Goal: Task Accomplishment & Management: Manage account settings

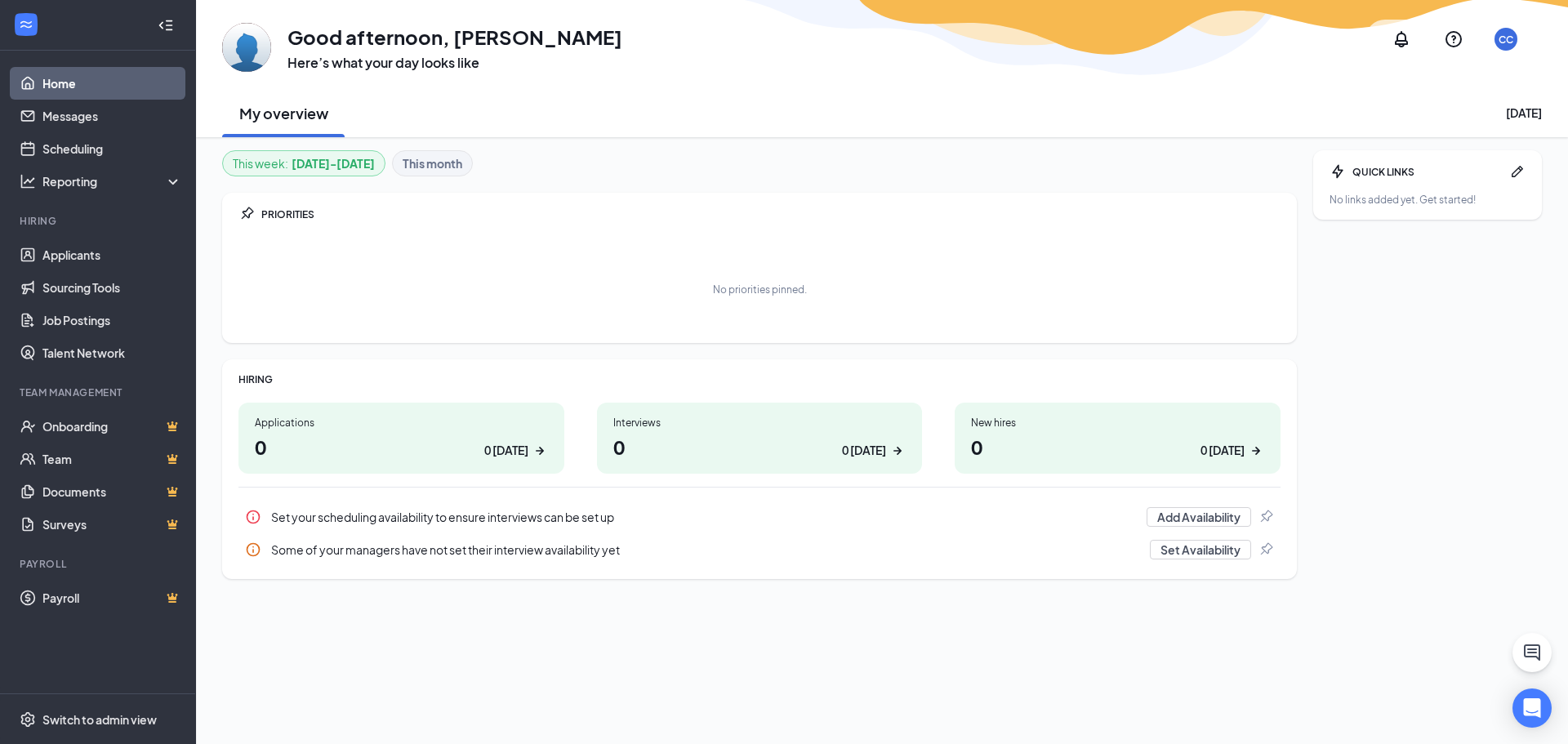
click at [358, 441] on h1 "0 0 [DATE]" at bounding box center [401, 446] width 293 height 28
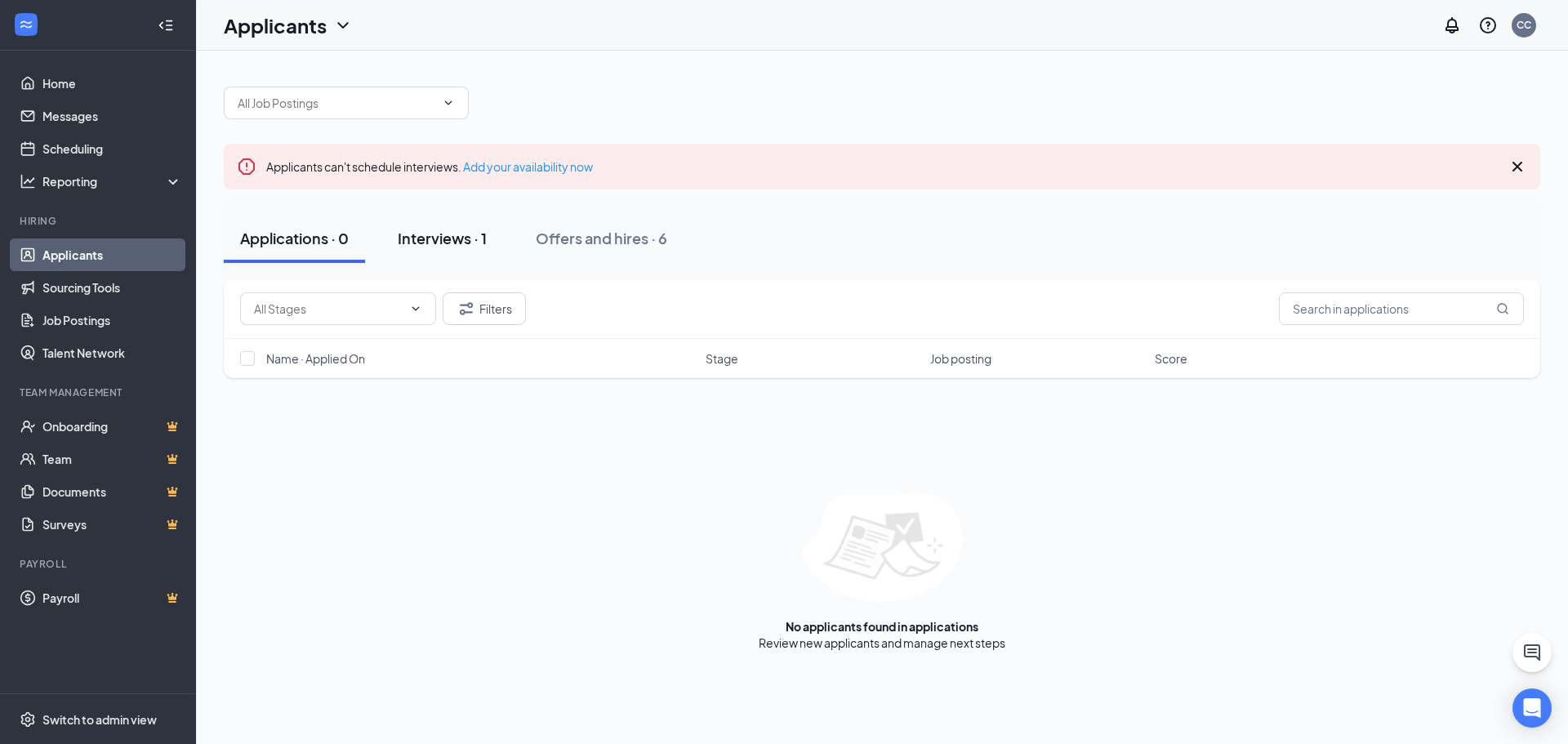
click at [444, 237] on div "Interviews · 1" at bounding box center [443, 238] width 89 height 21
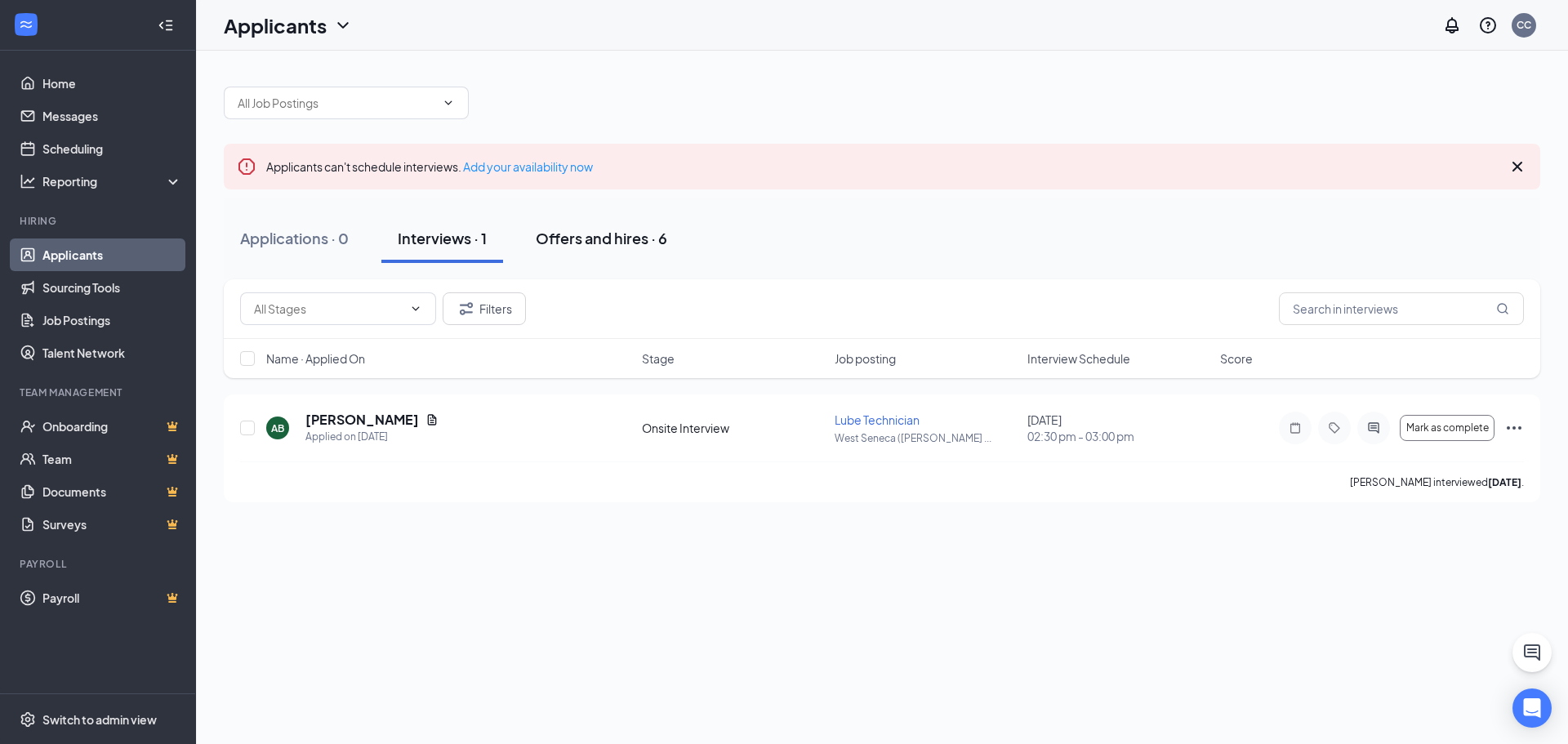
click at [642, 244] on div "Offers and hires · 6" at bounding box center [601, 238] width 132 height 21
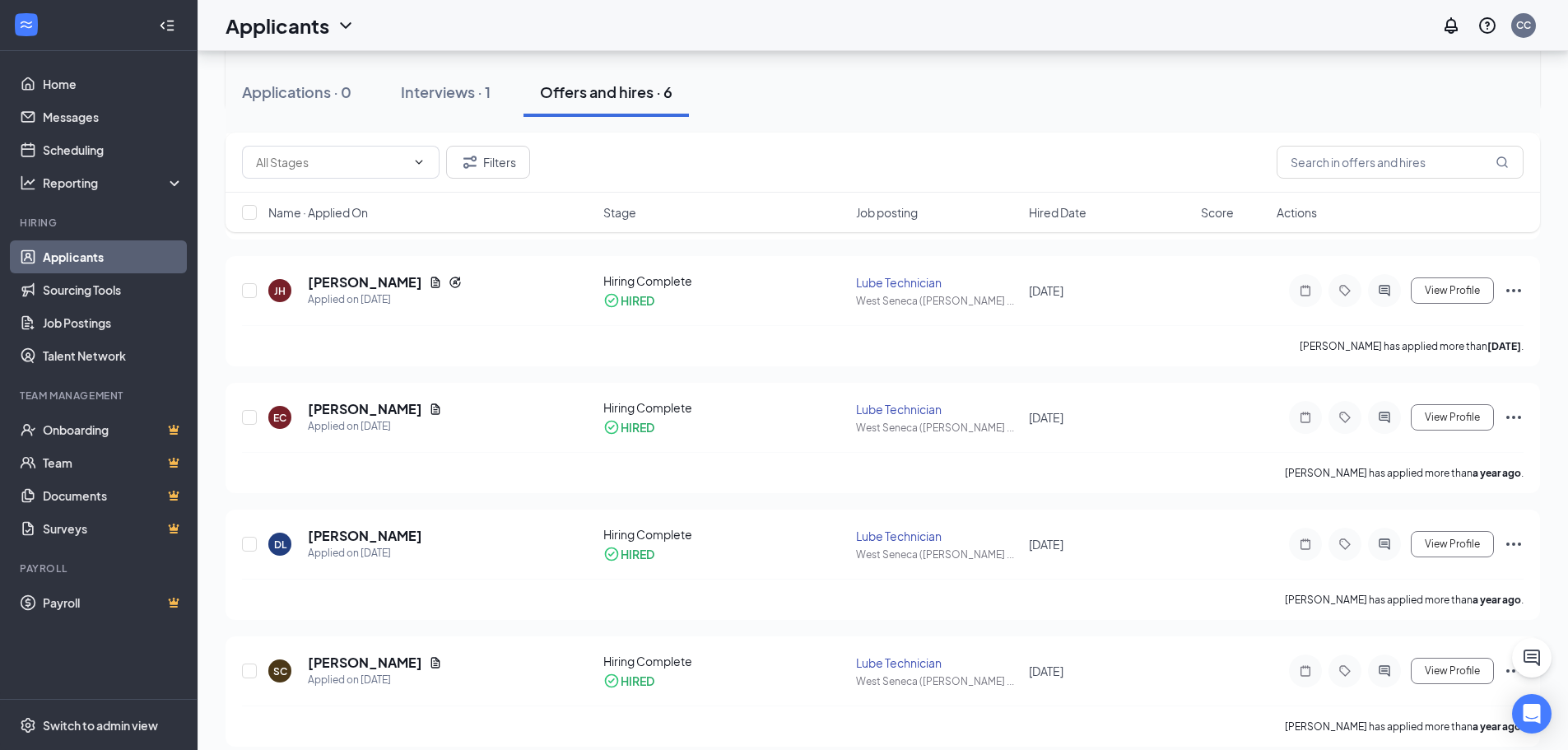
scroll to position [412, 0]
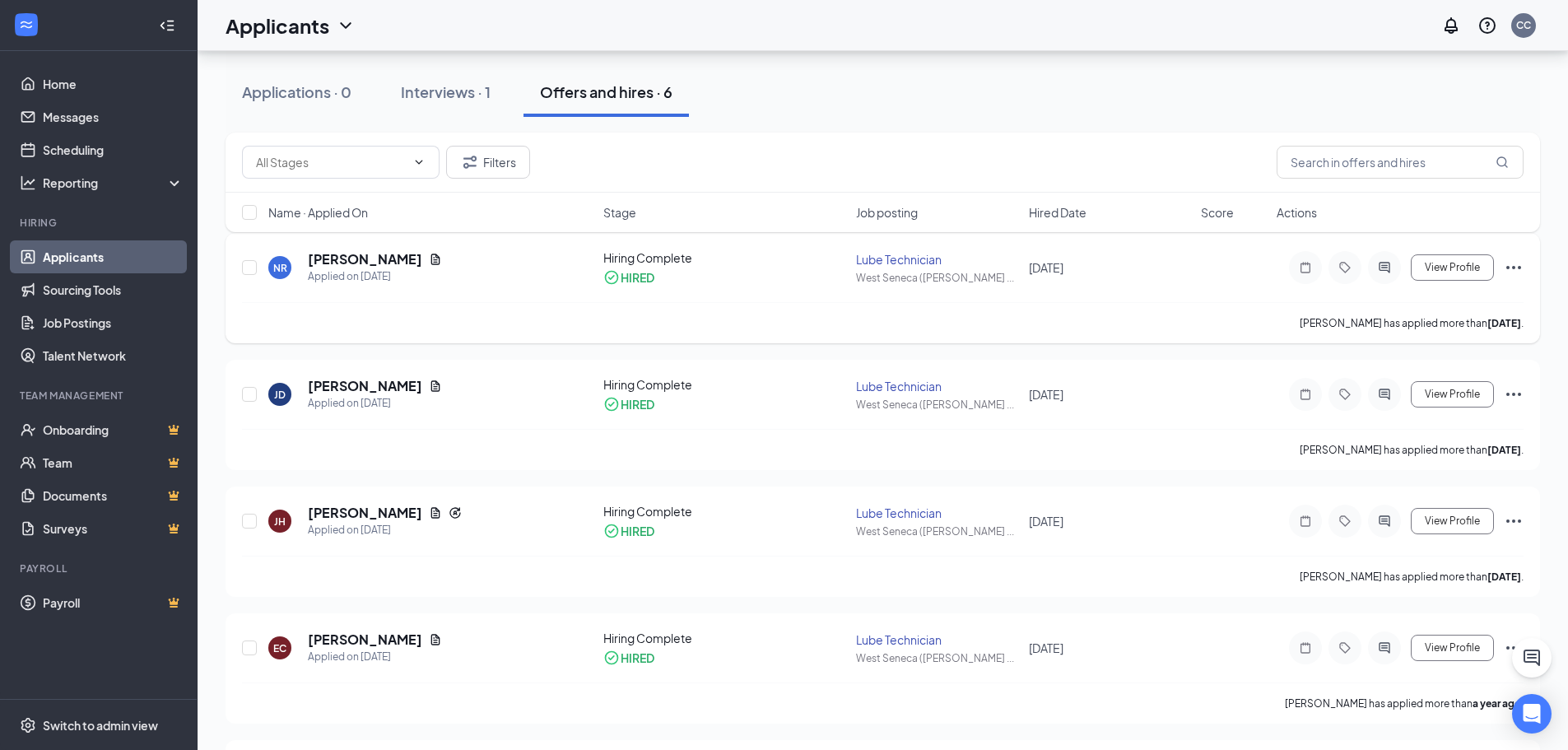
click at [846, 476] on div "NR [PERSON_NAME] Applied on [DATE] Hiring Complete HIRED Lube Technician [GEOGR…" at bounding box center [882, 605] width 1315 height 745
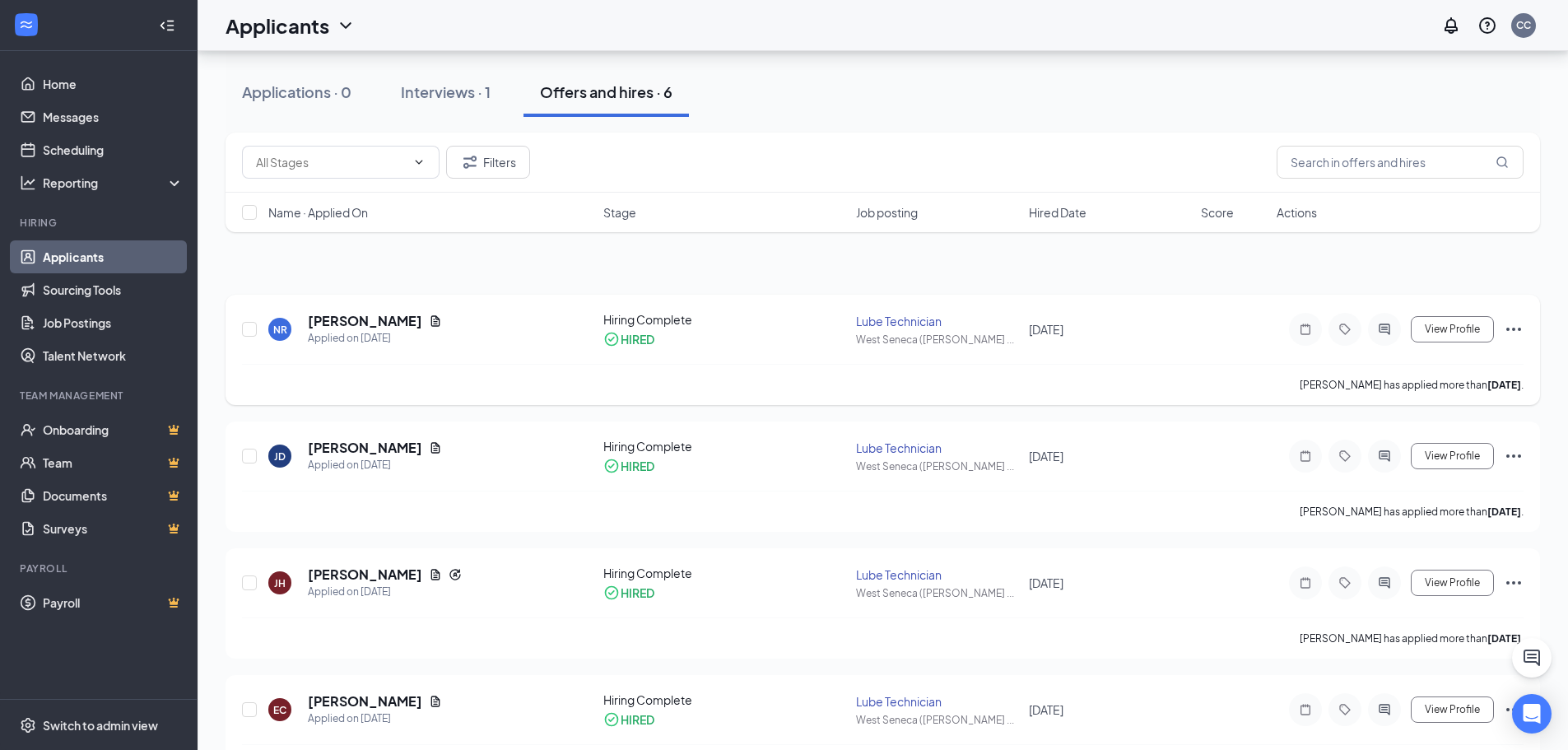
click at [846, 476] on div "NR [PERSON_NAME] Applied on [DATE] Hiring Complete HIRED Lube Technician [GEOGR…" at bounding box center [882, 667] width 1315 height 745
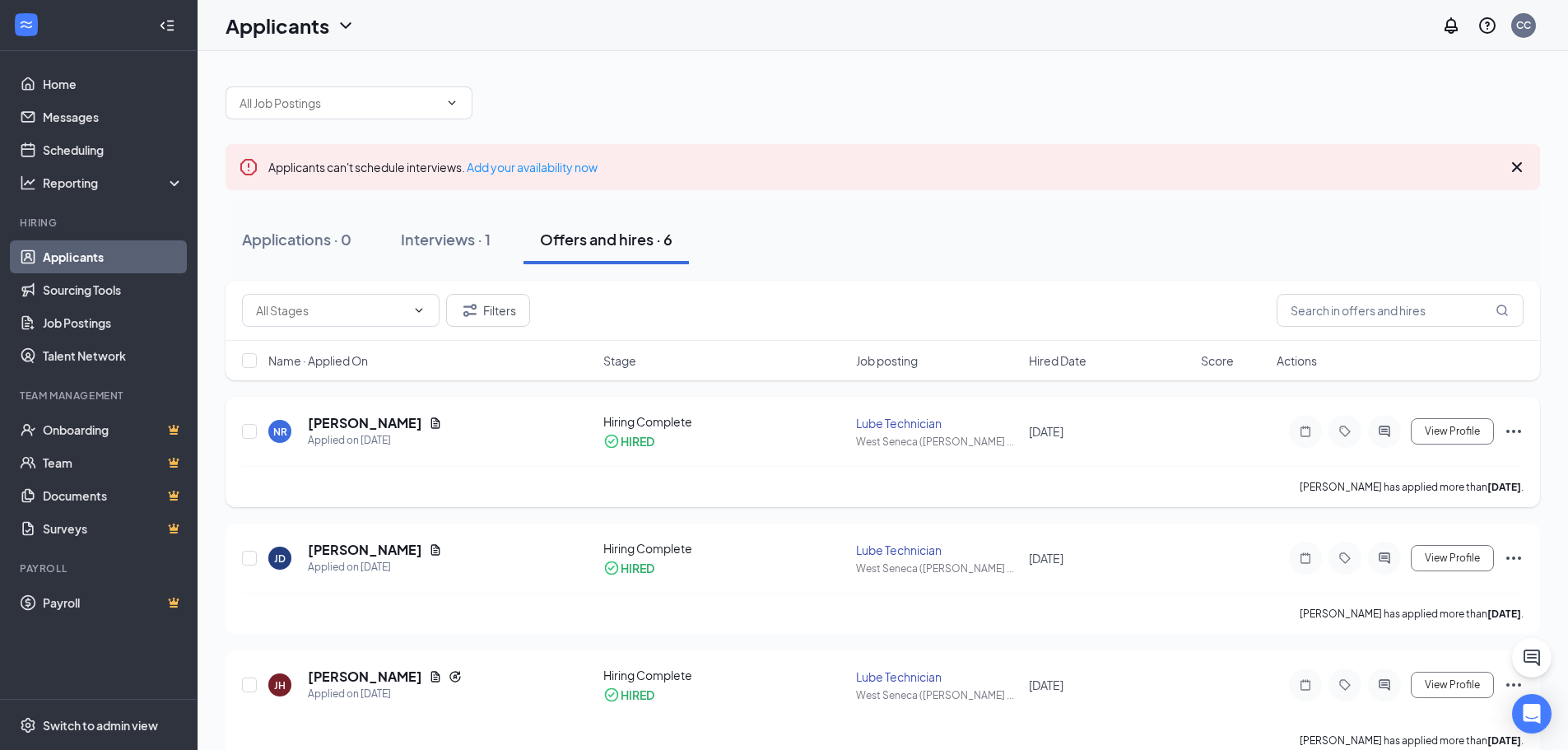
scroll to position [0, 0]
click at [468, 274] on div "Applications · 0 Interviews · 1 Offers and hires · 6" at bounding box center [882, 240] width 1315 height 82
click at [441, 255] on button "Interviews · 1" at bounding box center [446, 240] width 123 height 49
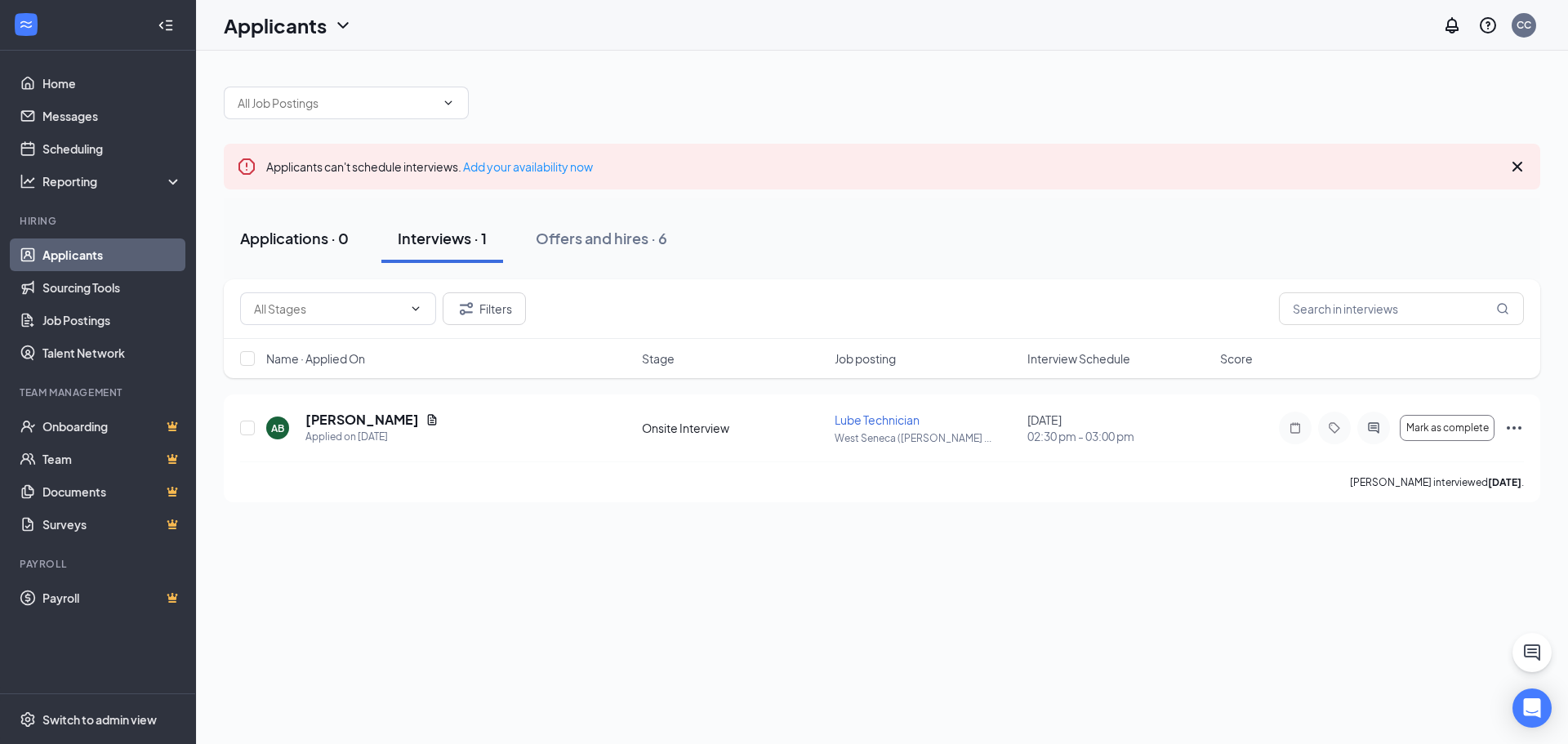
click at [248, 244] on div "Applications · 0" at bounding box center [294, 238] width 108 height 21
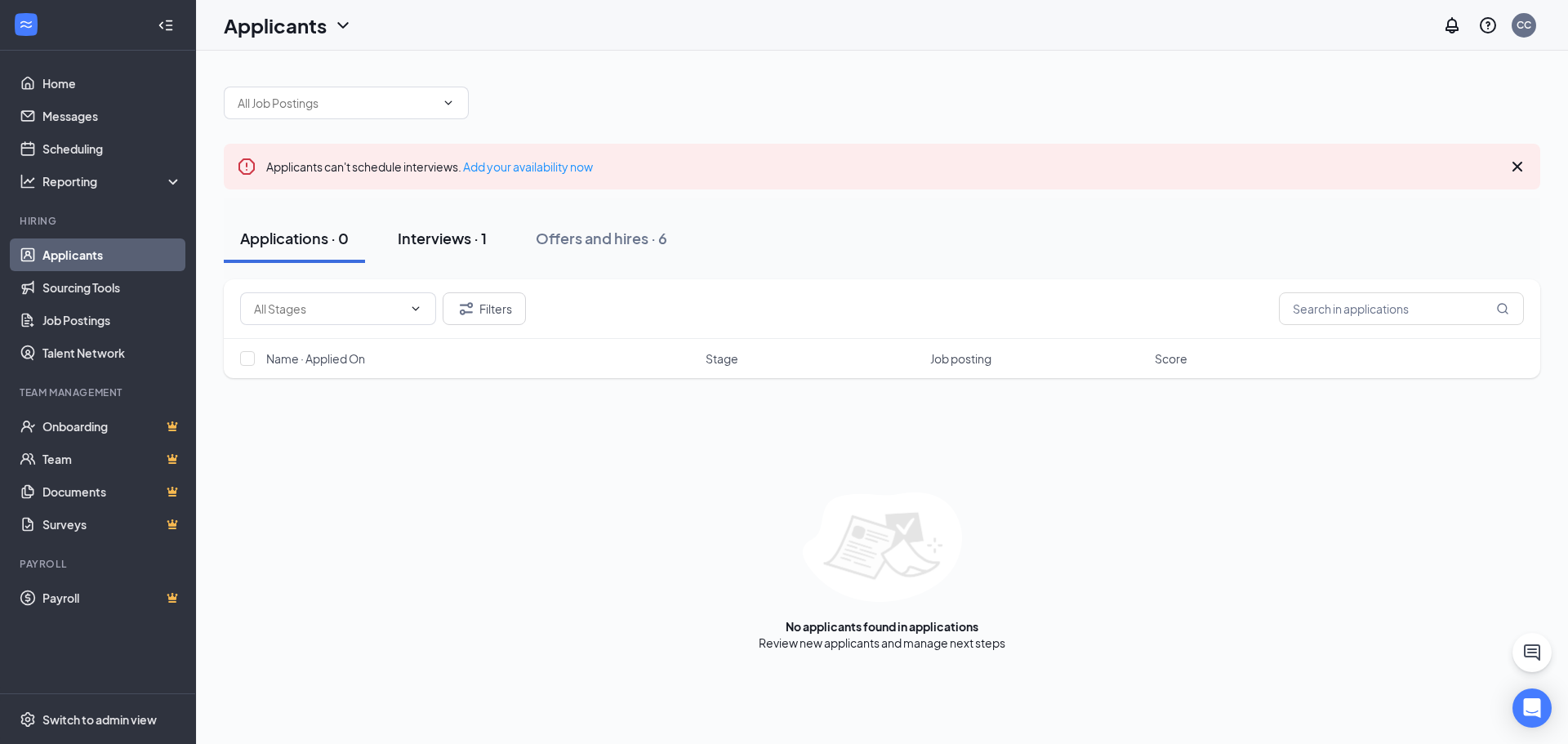
click at [432, 239] on div "Interviews · 1" at bounding box center [443, 238] width 89 height 21
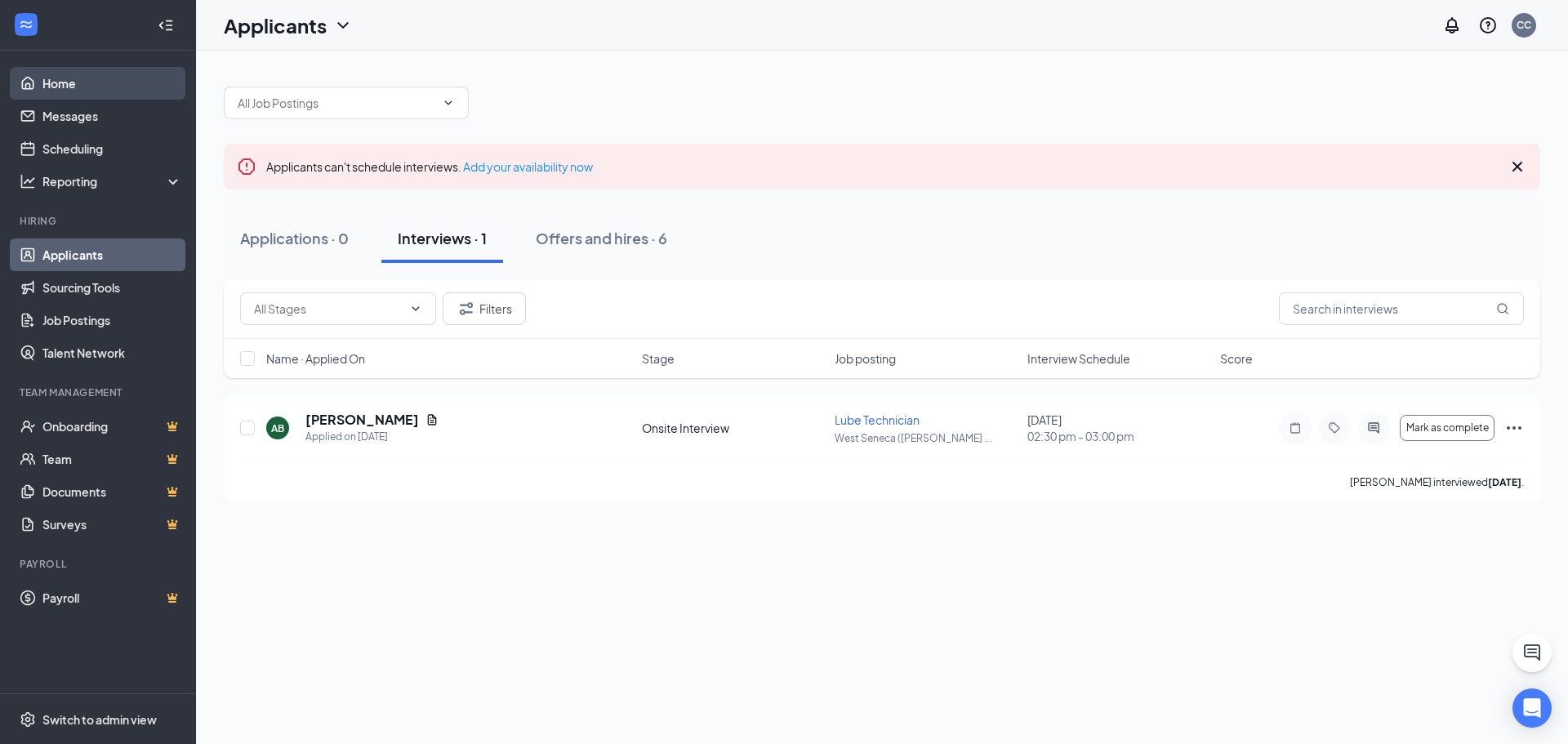
click at [79, 74] on link "Home" at bounding box center [112, 83] width 139 height 33
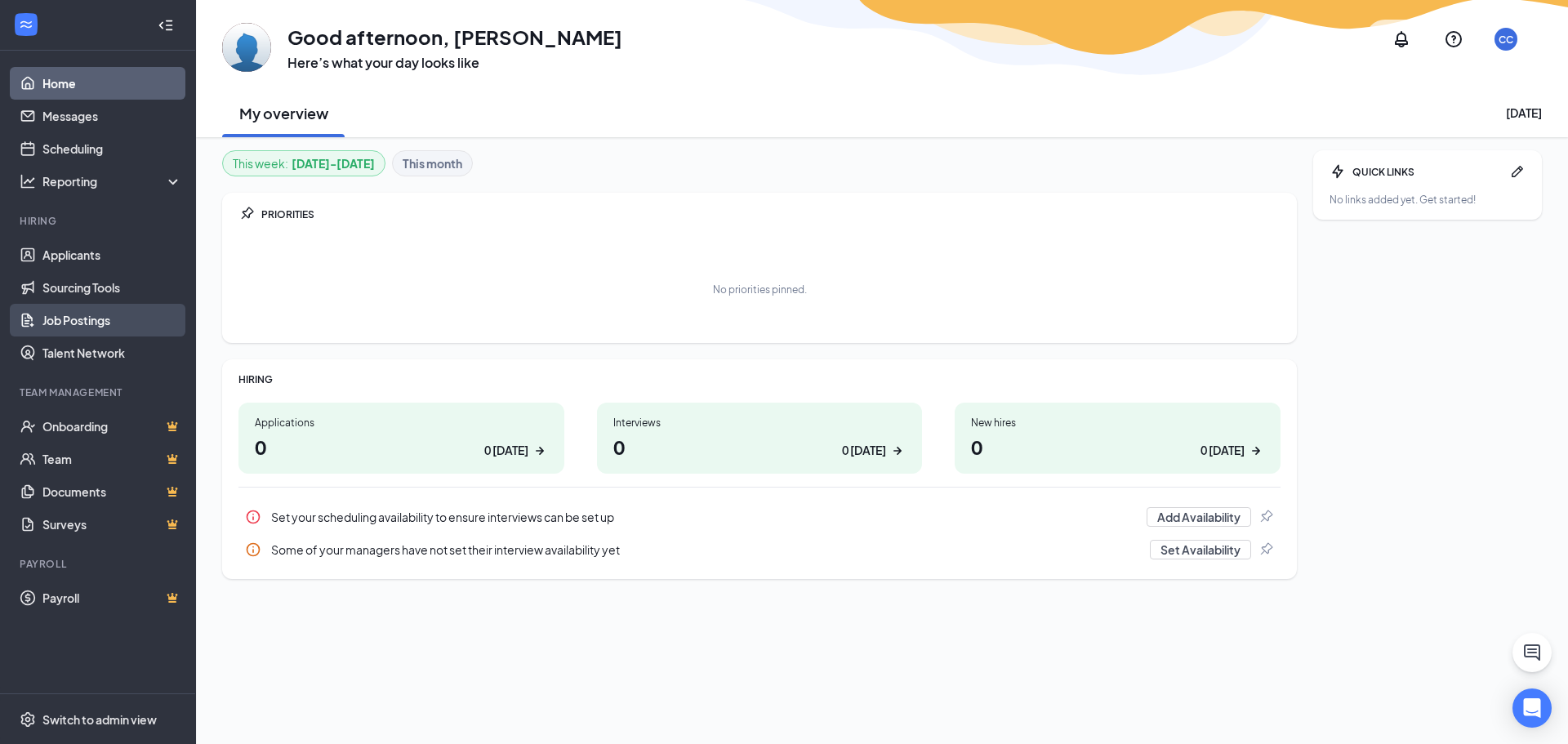
click at [93, 321] on link "Job Postings" at bounding box center [112, 320] width 139 height 33
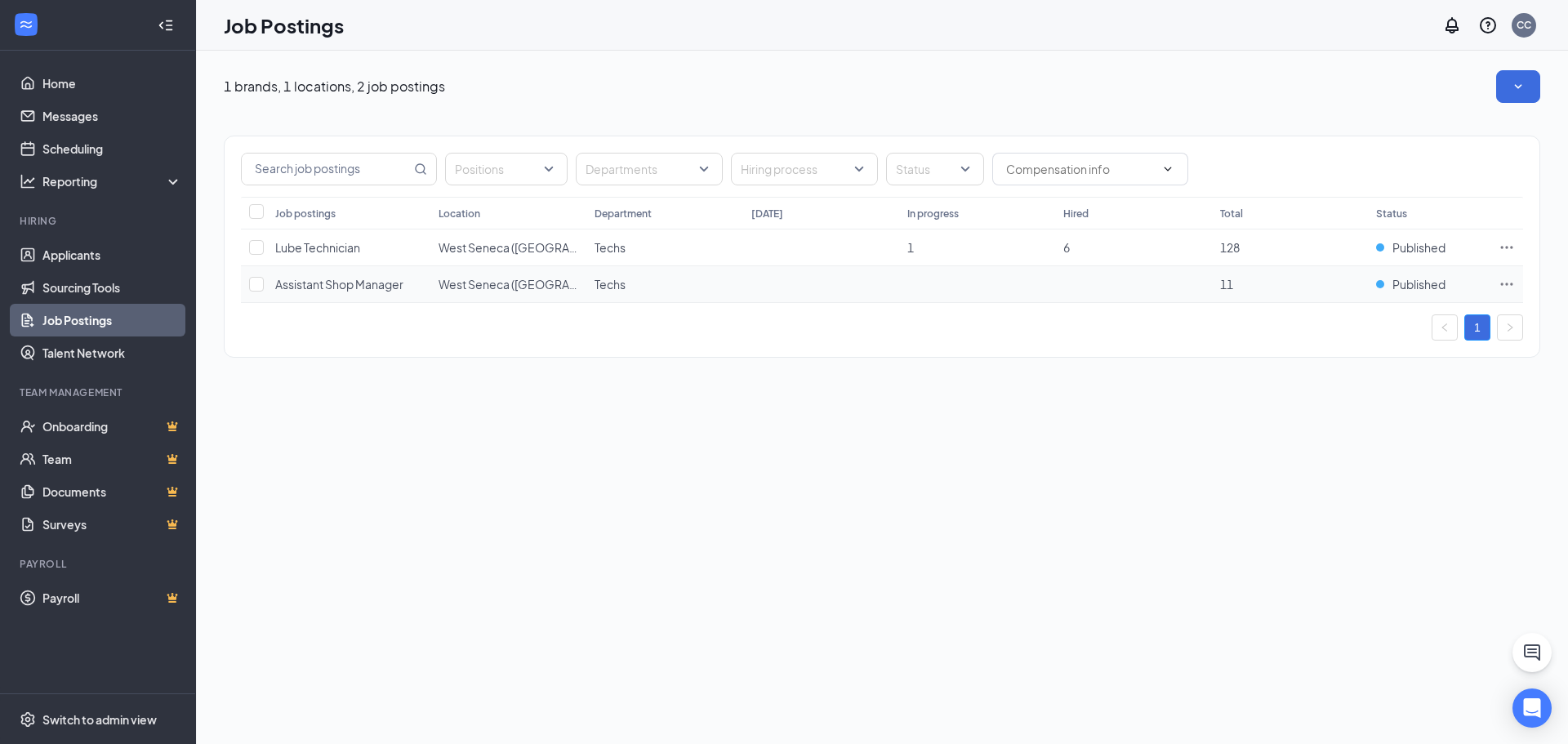
click at [1504, 277] on icon "Ellipses" at bounding box center [1506, 284] width 16 height 16
click at [734, 500] on div "1 brands, 1 locations, 2 job postings Positions Departments Hiring process Stat…" at bounding box center [882, 397] width 1372 height 693
click at [1228, 276] on td "11" at bounding box center [1289, 285] width 156 height 37
click at [1160, 283] on td at bounding box center [1132, 285] width 156 height 37
click at [335, 285] on span "Assistant Shop Manager" at bounding box center [339, 284] width 128 height 15
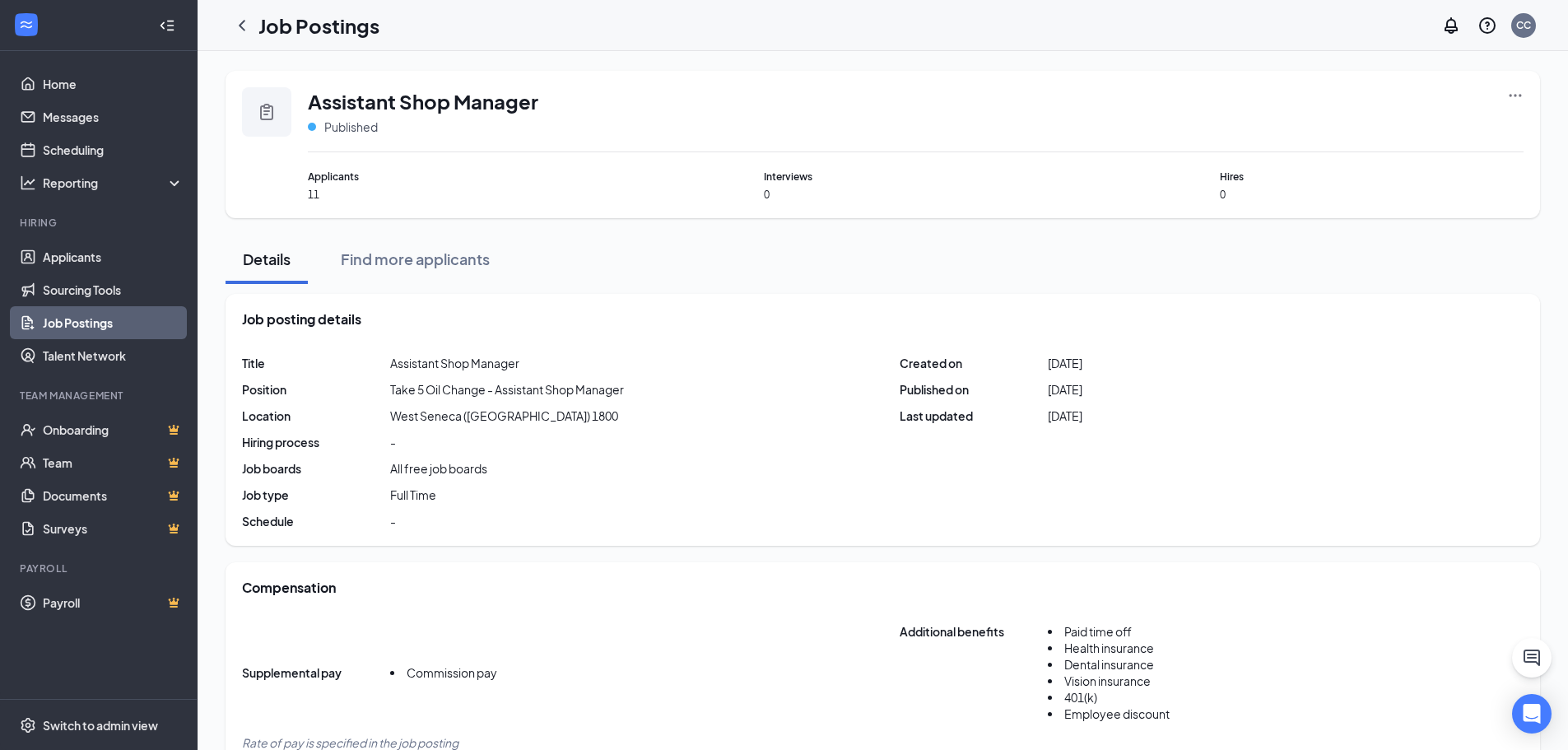
drag, startPoint x: 1041, startPoint y: 367, endPoint x: 1210, endPoint y: 362, distance: 169.1
click at [1210, 362] on div "Title Assistant Shop Manager Position Take 5 Oil Change - Assistant Shop Manage…" at bounding box center [882, 441] width 1282 height 174
click at [1157, 355] on div "Title Assistant Shop Manager Position Take 5 Oil Change - Assistant Shop Manage…" at bounding box center [882, 441] width 1282 height 174
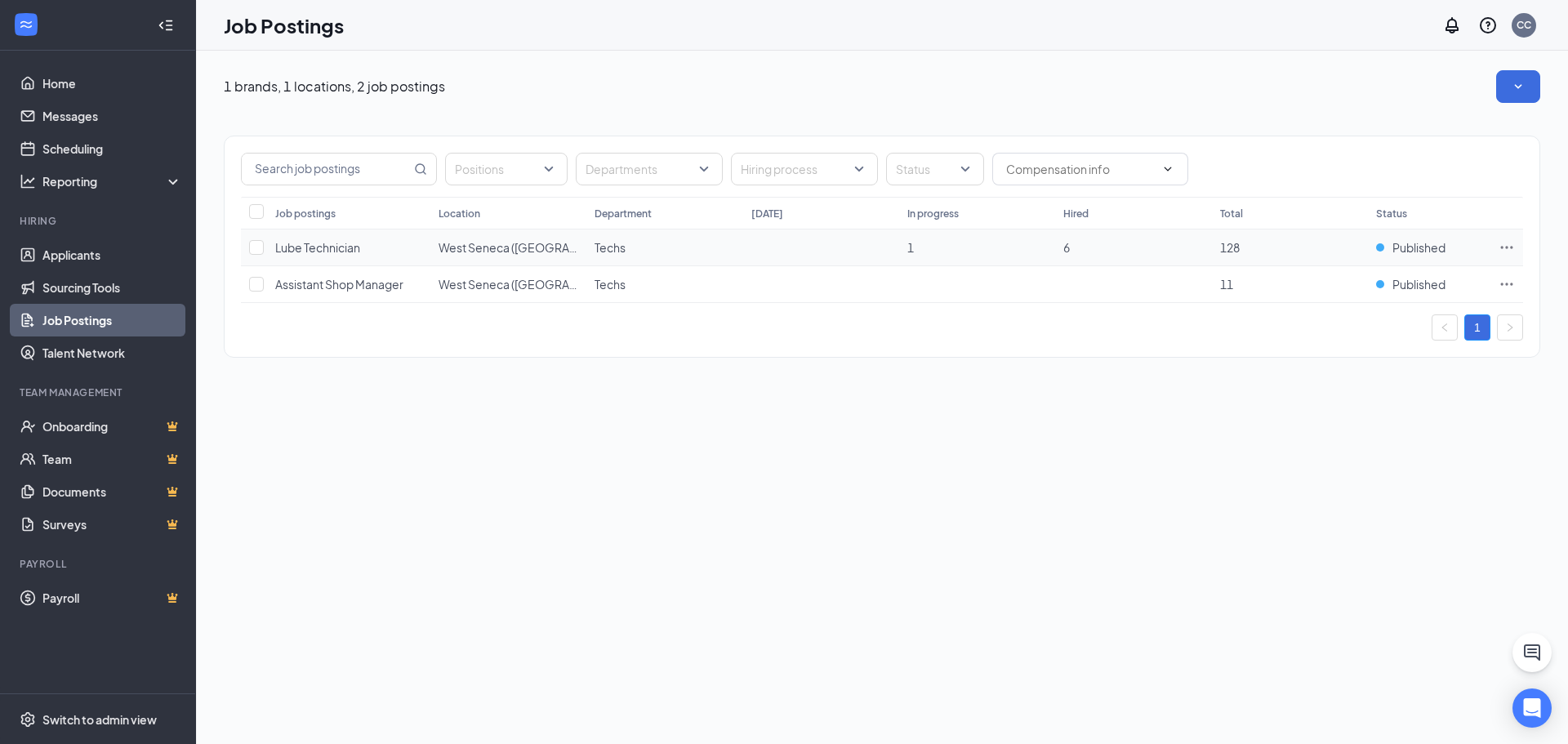
click at [347, 254] on span "Lube Technician" at bounding box center [317, 247] width 85 height 15
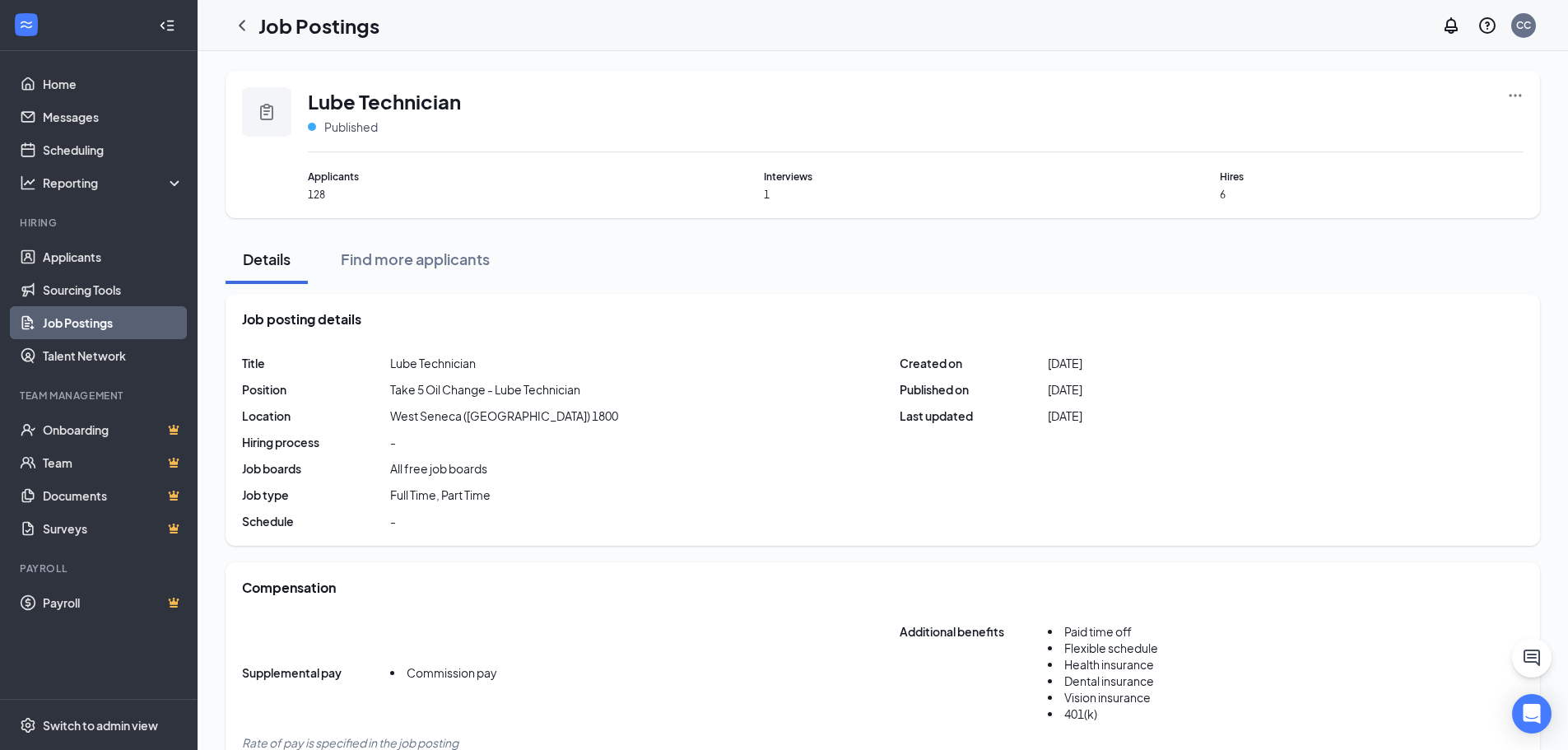
drag, startPoint x: 1032, startPoint y: 364, endPoint x: 1256, endPoint y: 364, distance: 224.0
click at [1256, 364] on div "Title Lube Technician Position Take 5 Oil Change - Lube Technician Location [GE…" at bounding box center [882, 441] width 1282 height 174
drag, startPoint x: 327, startPoint y: 203, endPoint x: 299, endPoint y: 187, distance: 32.2
click at [277, 197] on div "Lube Technician Published Applicants 128 Interviews 1 Hires 6" at bounding box center [882, 145] width 1315 height 147
click at [1359, 179] on span "Hires" at bounding box center [1372, 177] width 303 height 16
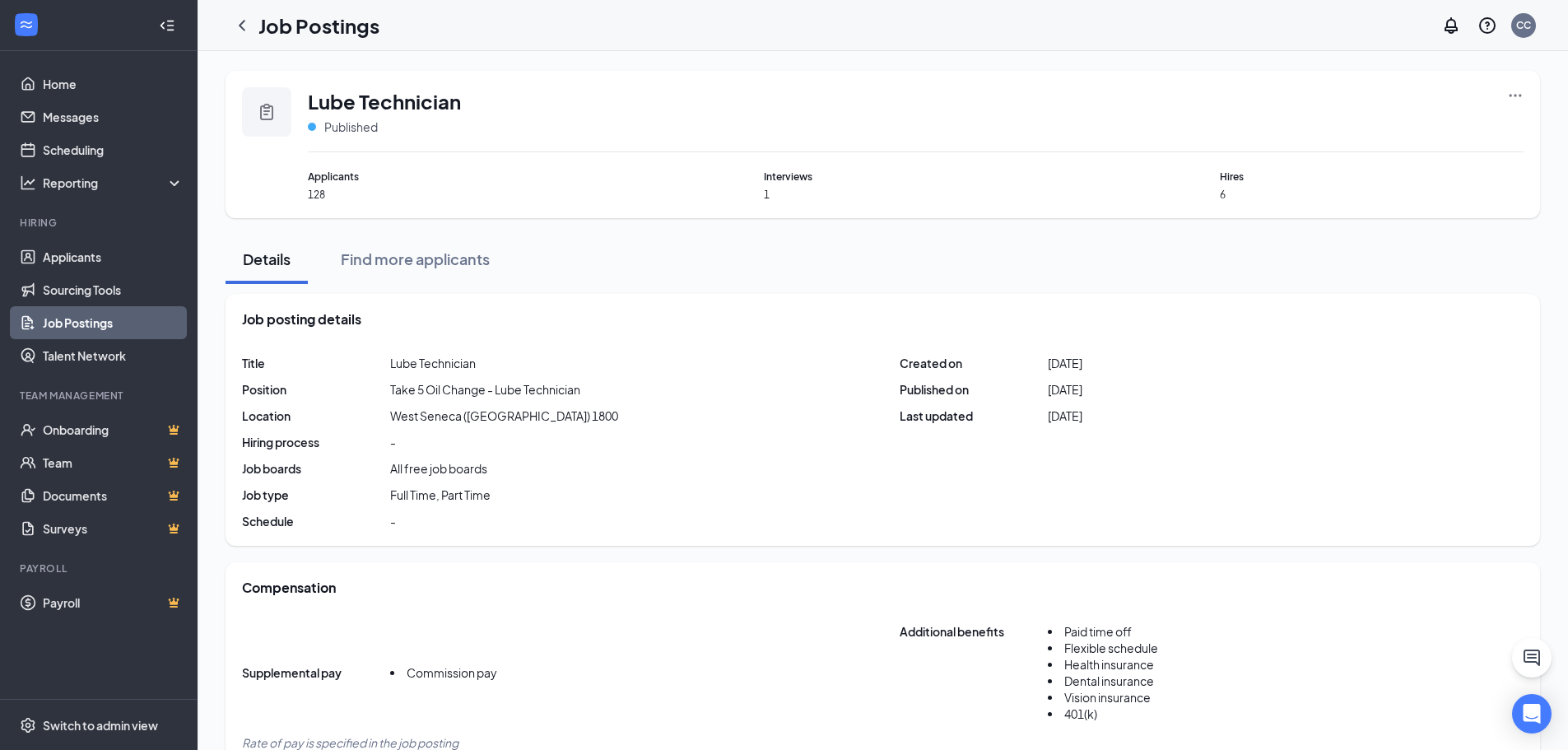
click at [217, 35] on div "Job Postings CC" at bounding box center [883, 25] width 1371 height 51
click at [245, 23] on icon "ChevronLeft" at bounding box center [242, 25] width 20 height 20
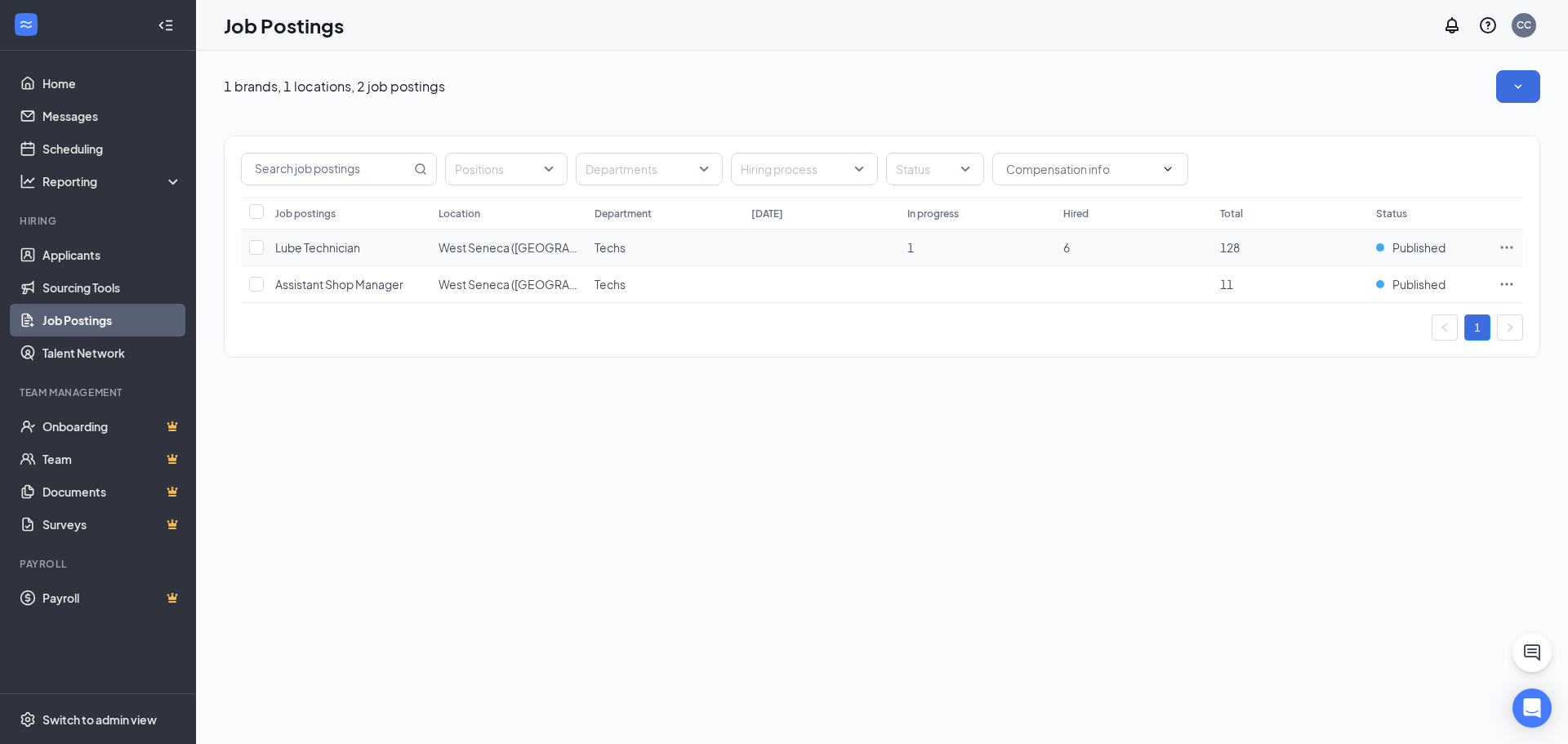
click at [1510, 245] on icon "Ellipses" at bounding box center [1506, 247] width 16 height 16
click at [255, 250] on input "checkbox" at bounding box center [256, 247] width 15 height 15
checkbox input "true"
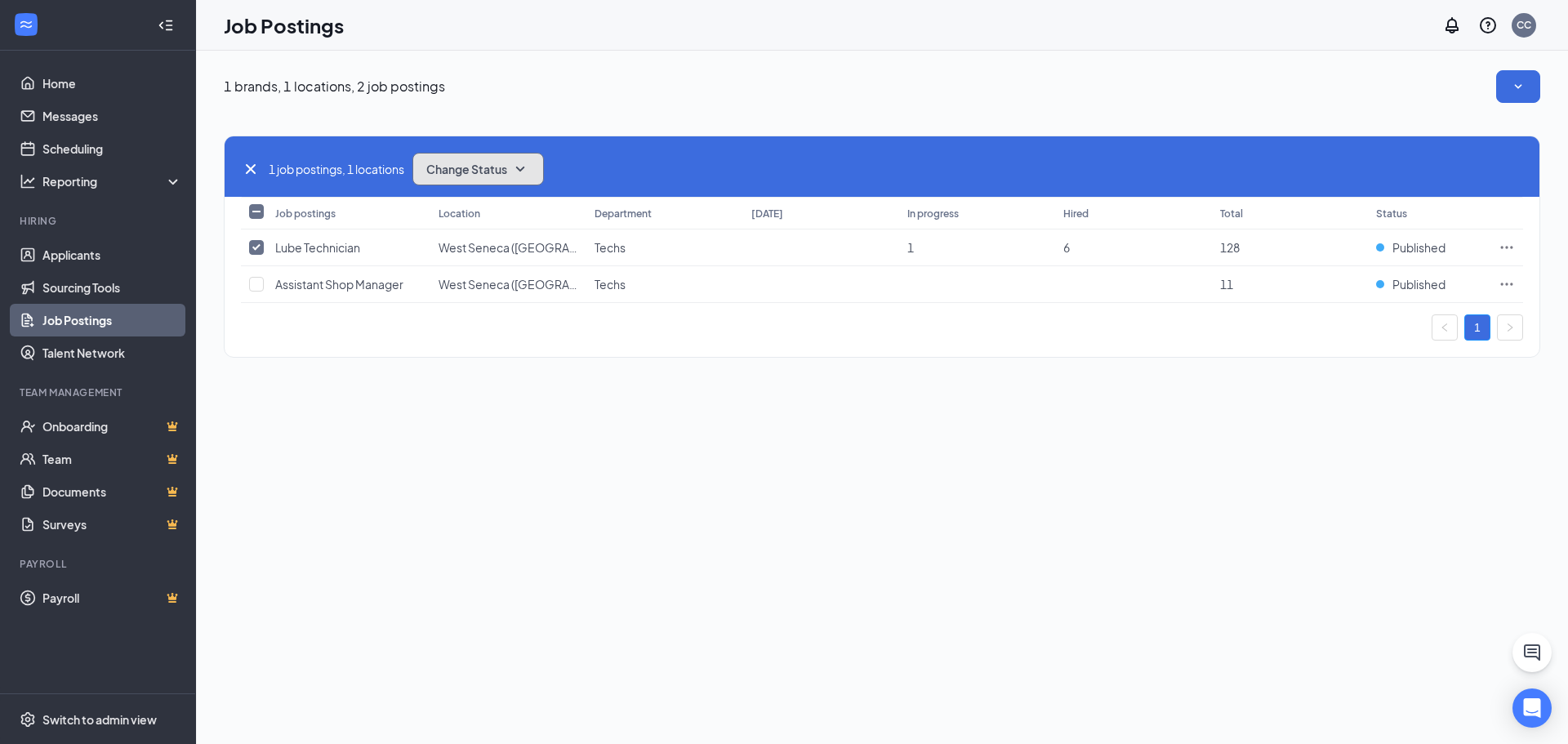
click at [484, 160] on button "Change Status" at bounding box center [478, 169] width 132 height 33
click at [262, 279] on input "checkbox" at bounding box center [256, 284] width 15 height 15
checkbox input "true"
click at [473, 171] on span "Change Status" at bounding box center [467, 169] width 81 height 11
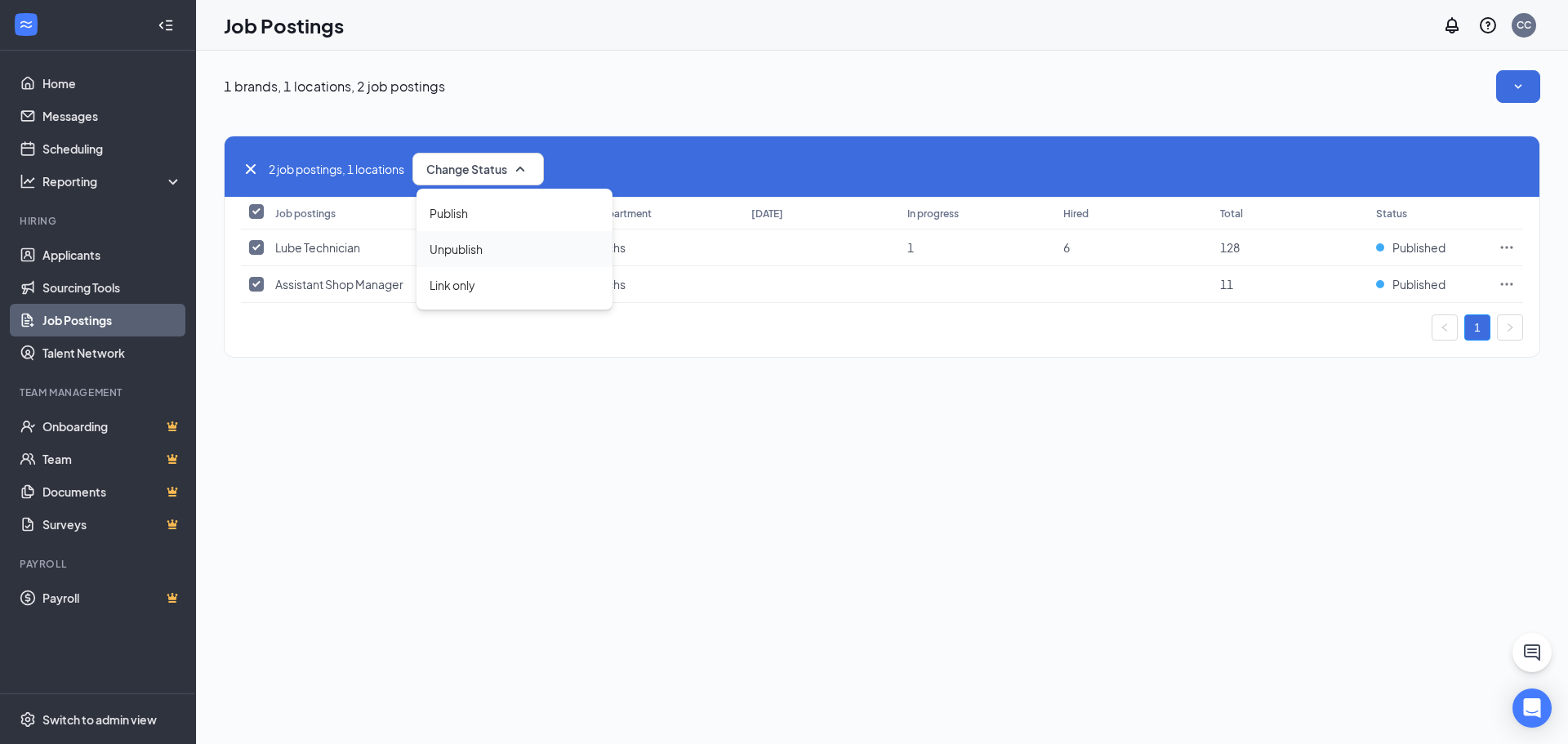
click at [456, 233] on div "Unpublish" at bounding box center [514, 249] width 196 height 36
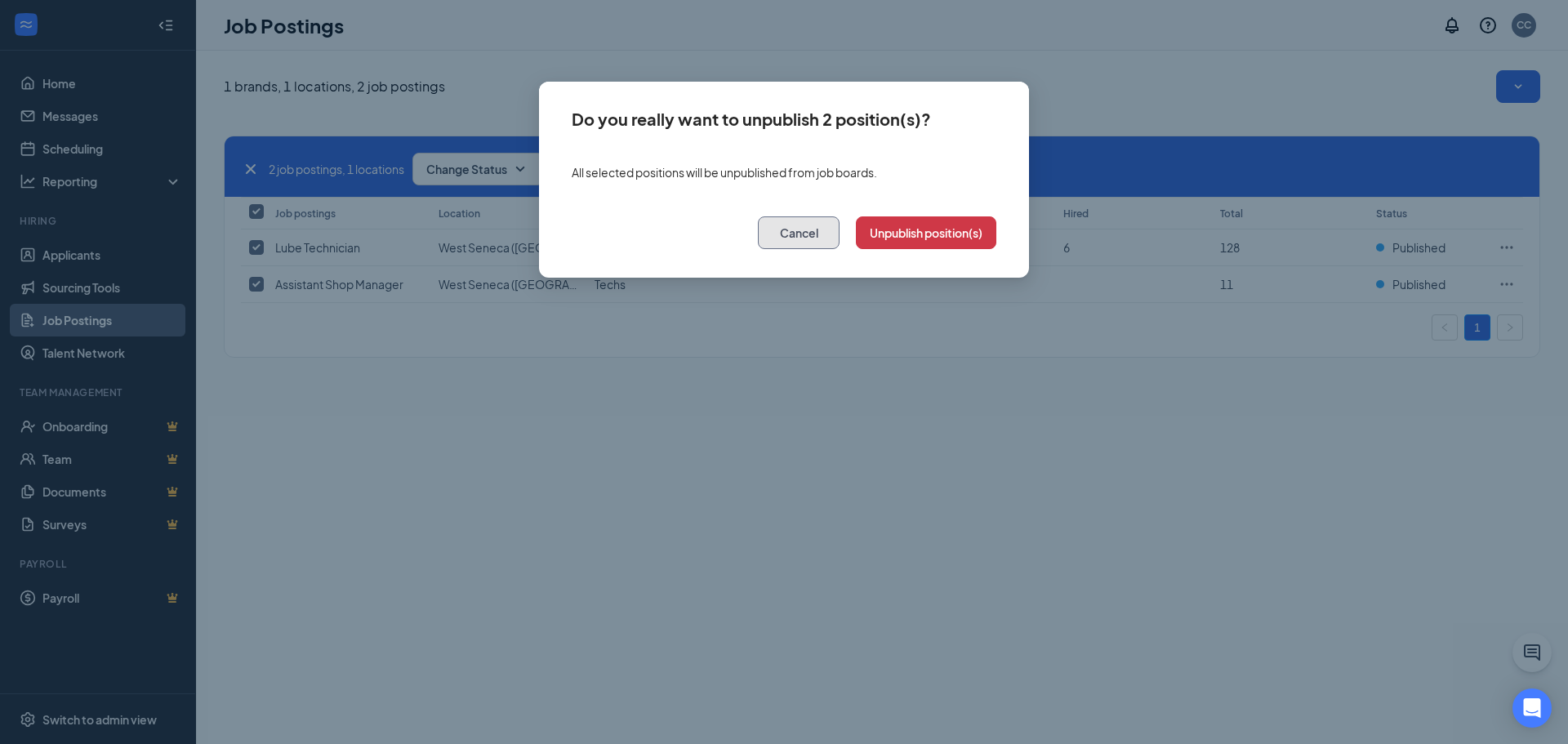
click at [790, 237] on button "Cancel" at bounding box center [798, 233] width 82 height 33
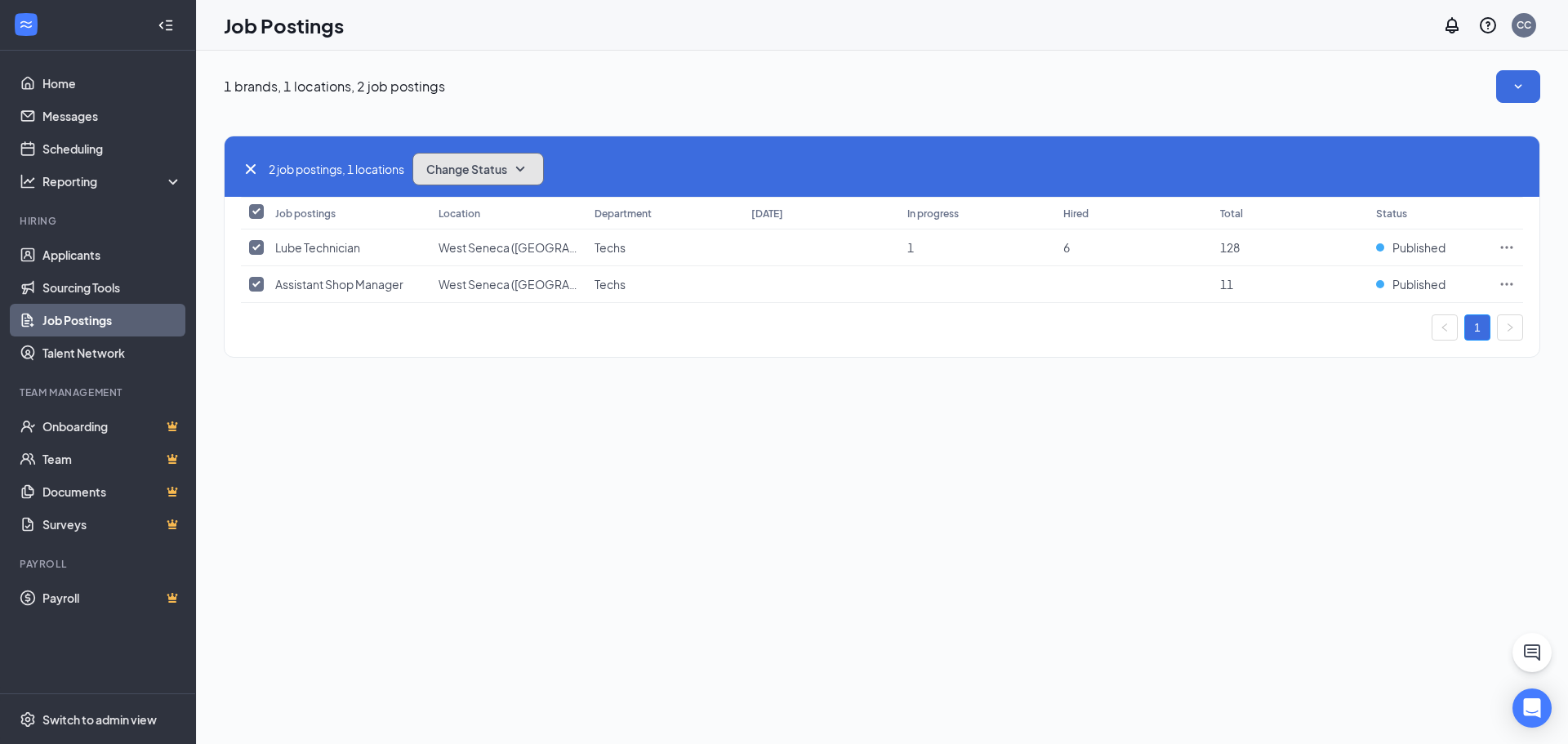
click at [474, 178] on button "Change Status" at bounding box center [478, 169] width 132 height 33
click at [472, 205] on div "Publish" at bounding box center [514, 213] width 196 height 36
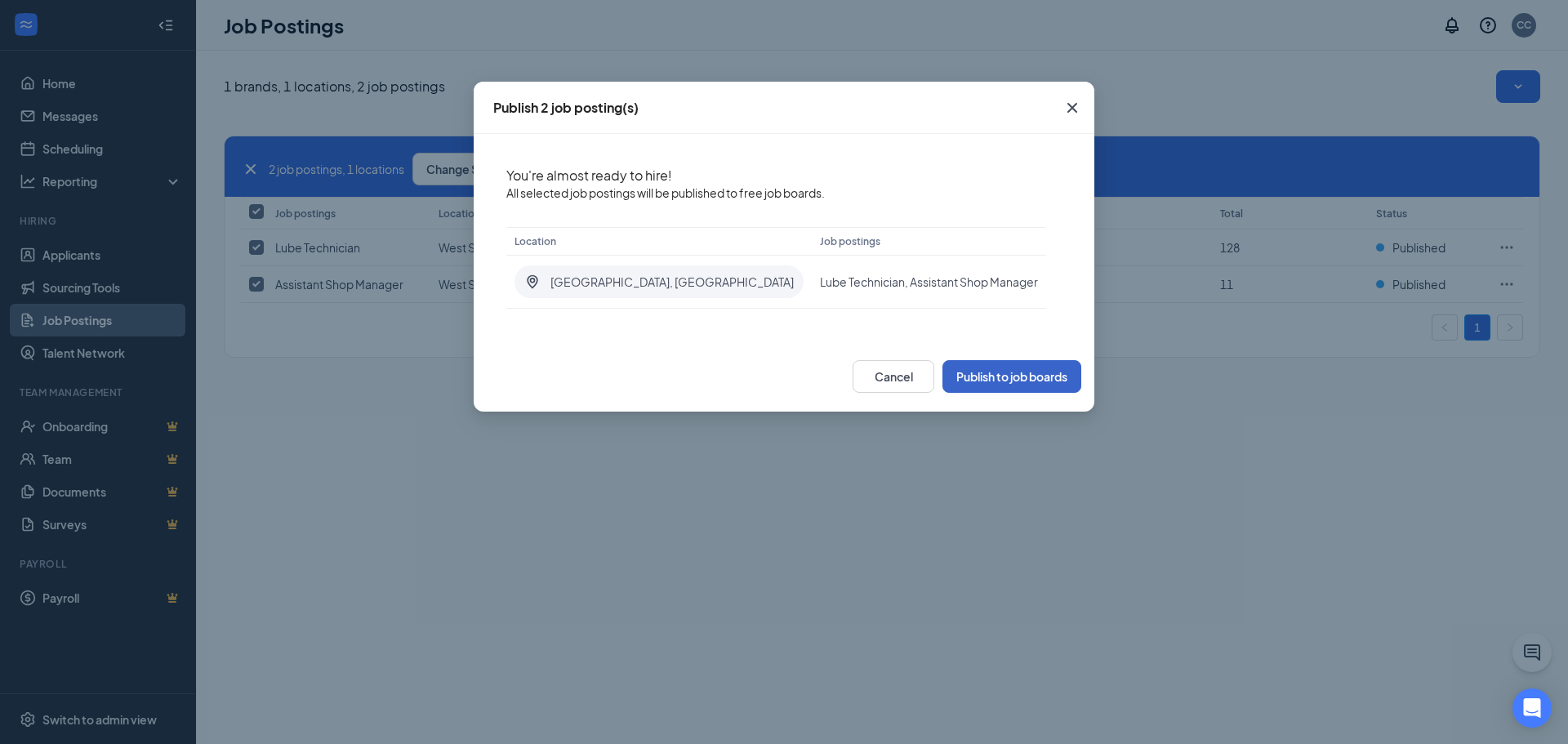
click at [1020, 369] on button "Publish to job boards" at bounding box center [1011, 377] width 138 height 33
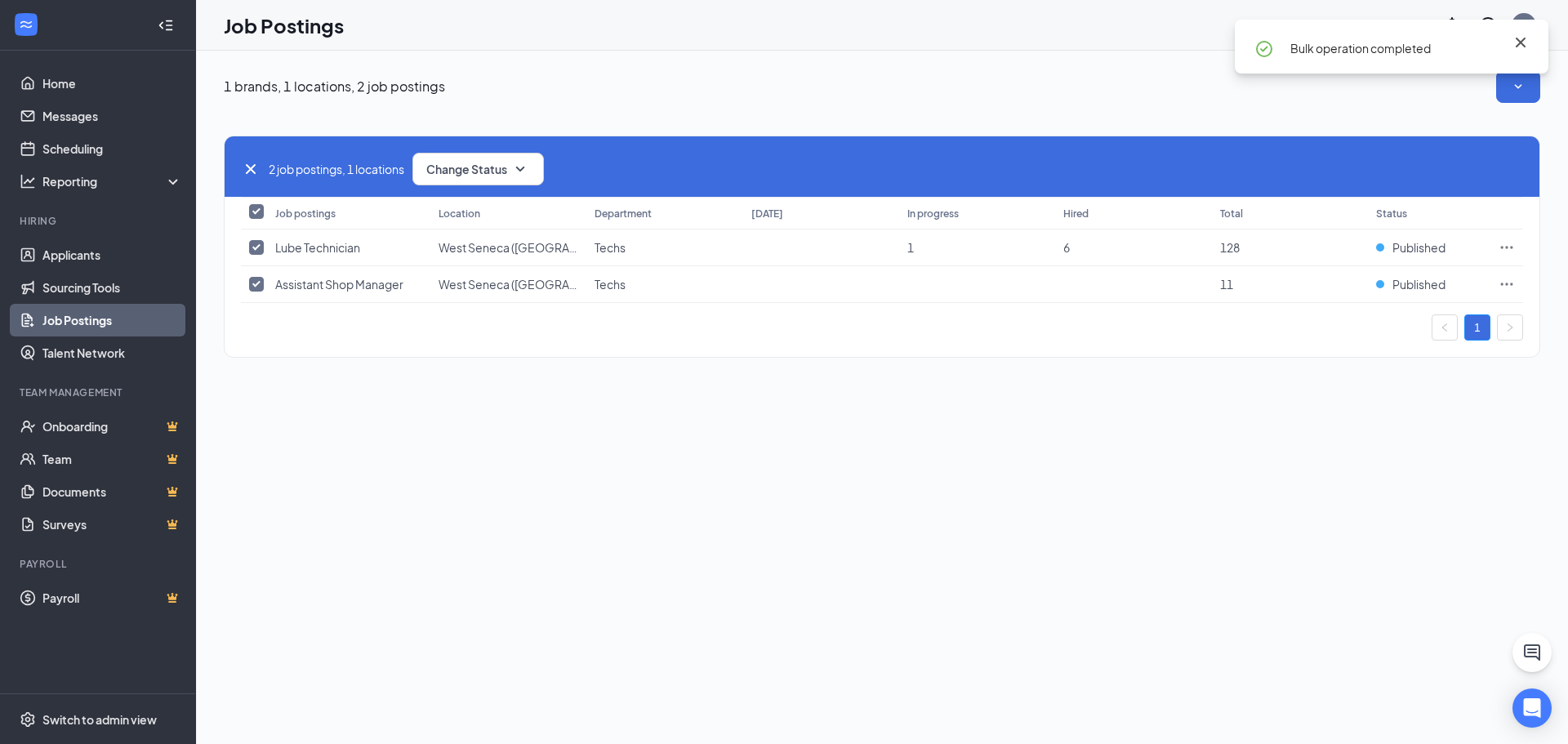
click at [1527, 35] on icon "Cross" at bounding box center [1520, 42] width 20 height 20
click at [253, 157] on div "2 job postings, 1 locations Change Status" at bounding box center [881, 169] width 1282 height 33
click at [230, 171] on div "2 job postings, 1 locations Change Status" at bounding box center [881, 167] width 1314 height 60
click at [253, 169] on icon "Cross" at bounding box center [250, 169] width 9 height 9
checkbox input "false"
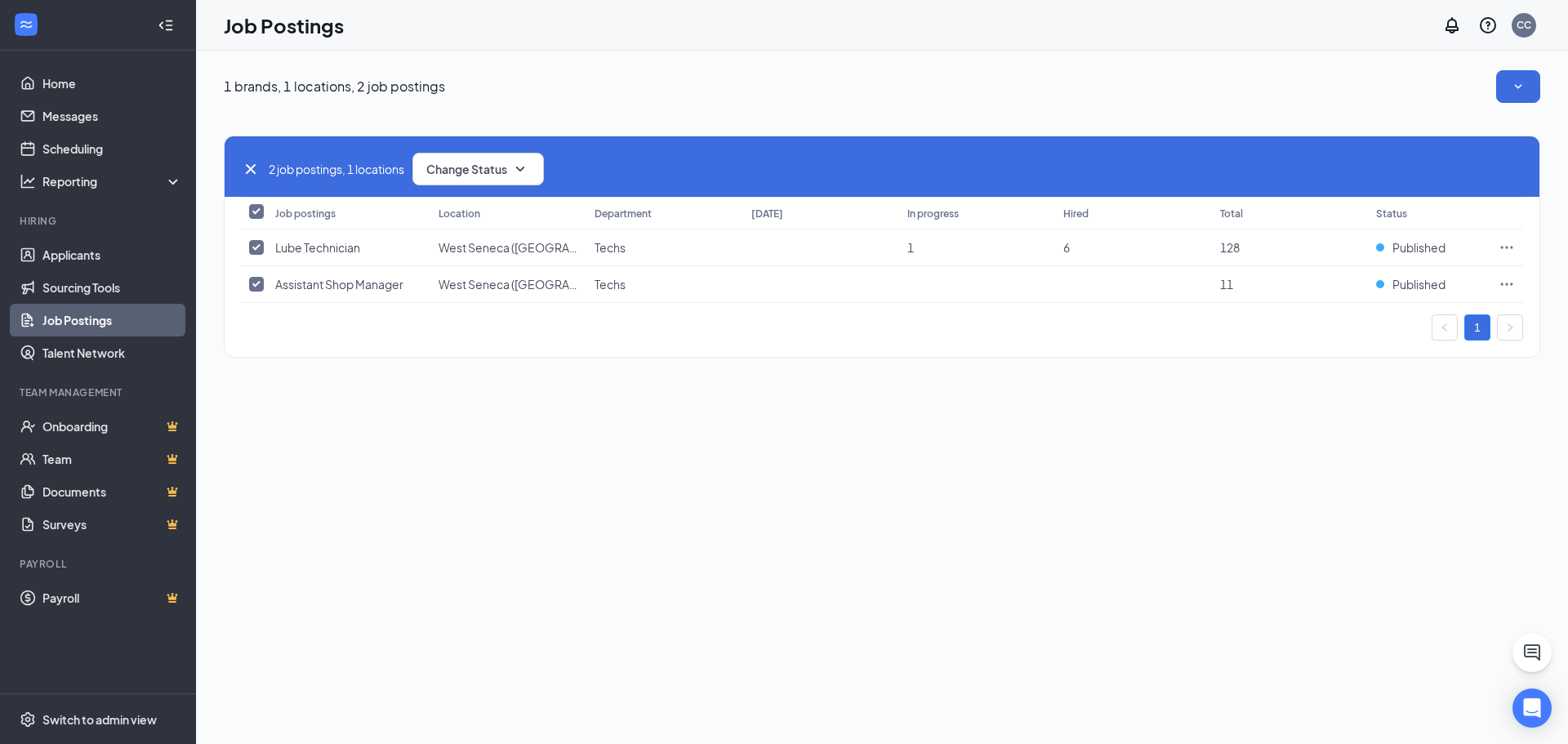
checkbox input "false"
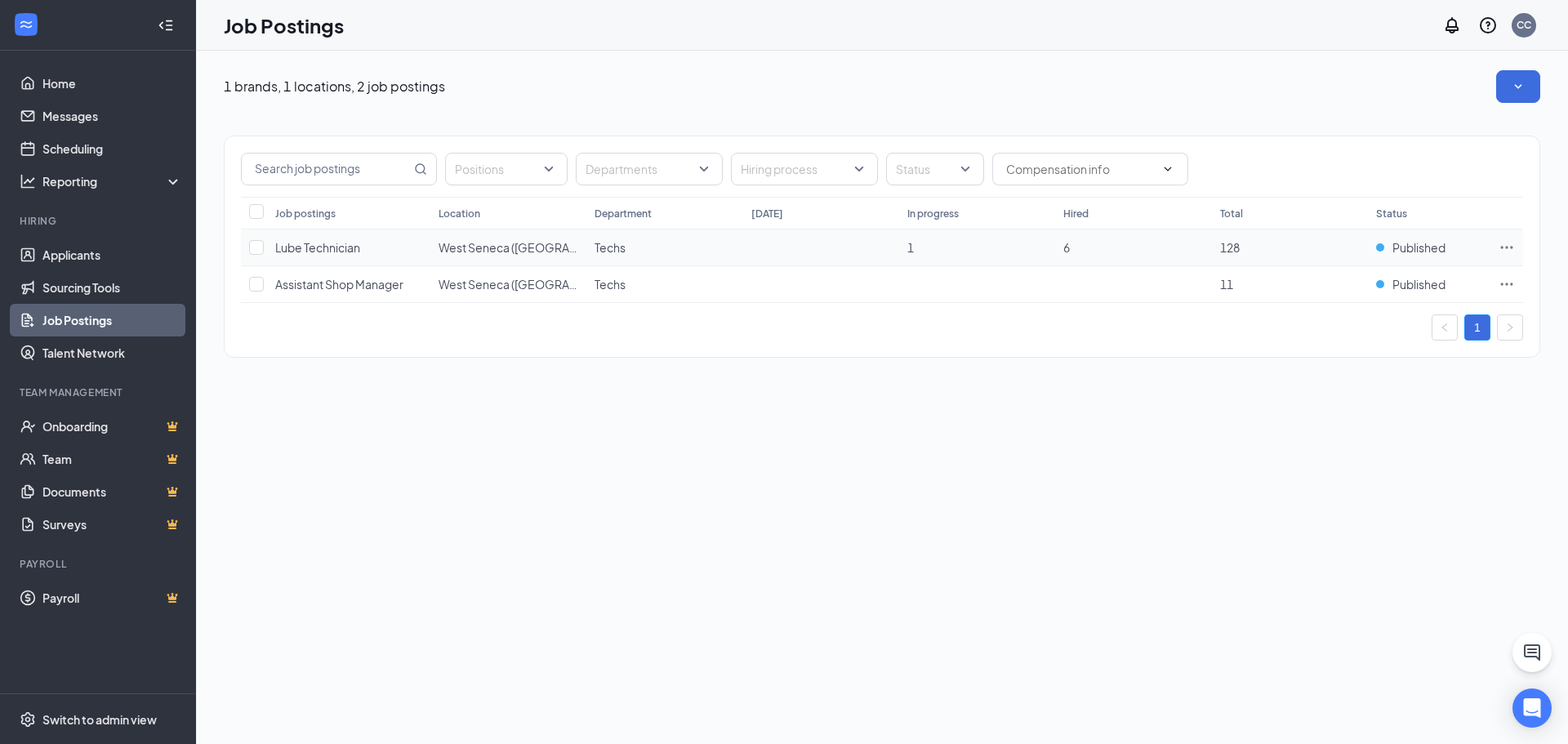
click at [1093, 253] on td "6" at bounding box center [1132, 248] width 156 height 37
click at [1518, 242] on td at bounding box center [1506, 248] width 33 height 37
click at [1508, 245] on icon "Ellipses" at bounding box center [1506, 247] width 16 height 16
drag, startPoint x: 834, startPoint y: 415, endPoint x: 692, endPoint y: 373, distance: 148.1
click at [826, 415] on div "1 brands, 1 locations, 2 job postings Positions Departments Hiring process Stat…" at bounding box center [882, 397] width 1372 height 693
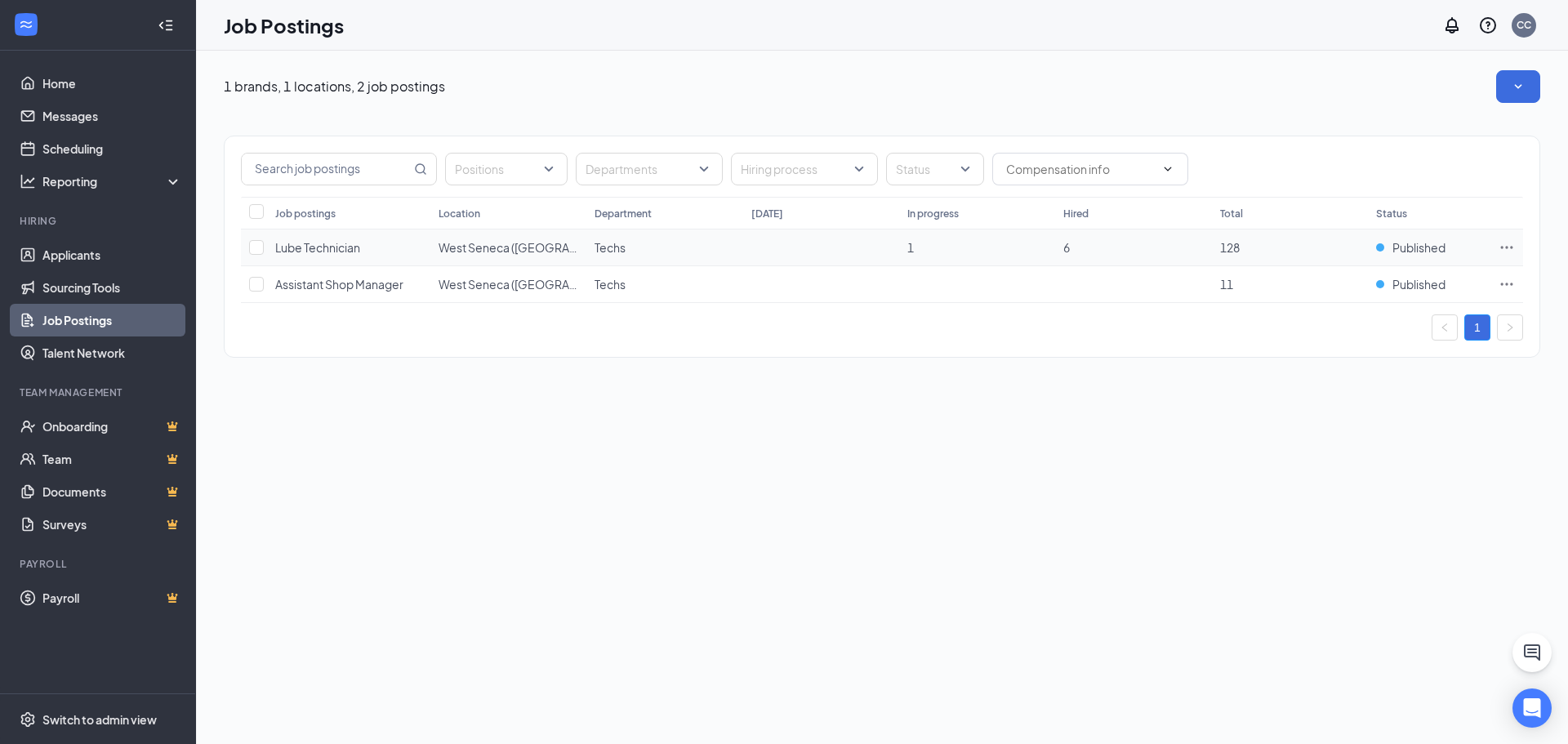
click at [266, 249] on td at bounding box center [254, 248] width 26 height 37
click at [260, 251] on input "checkbox" at bounding box center [256, 247] width 15 height 15
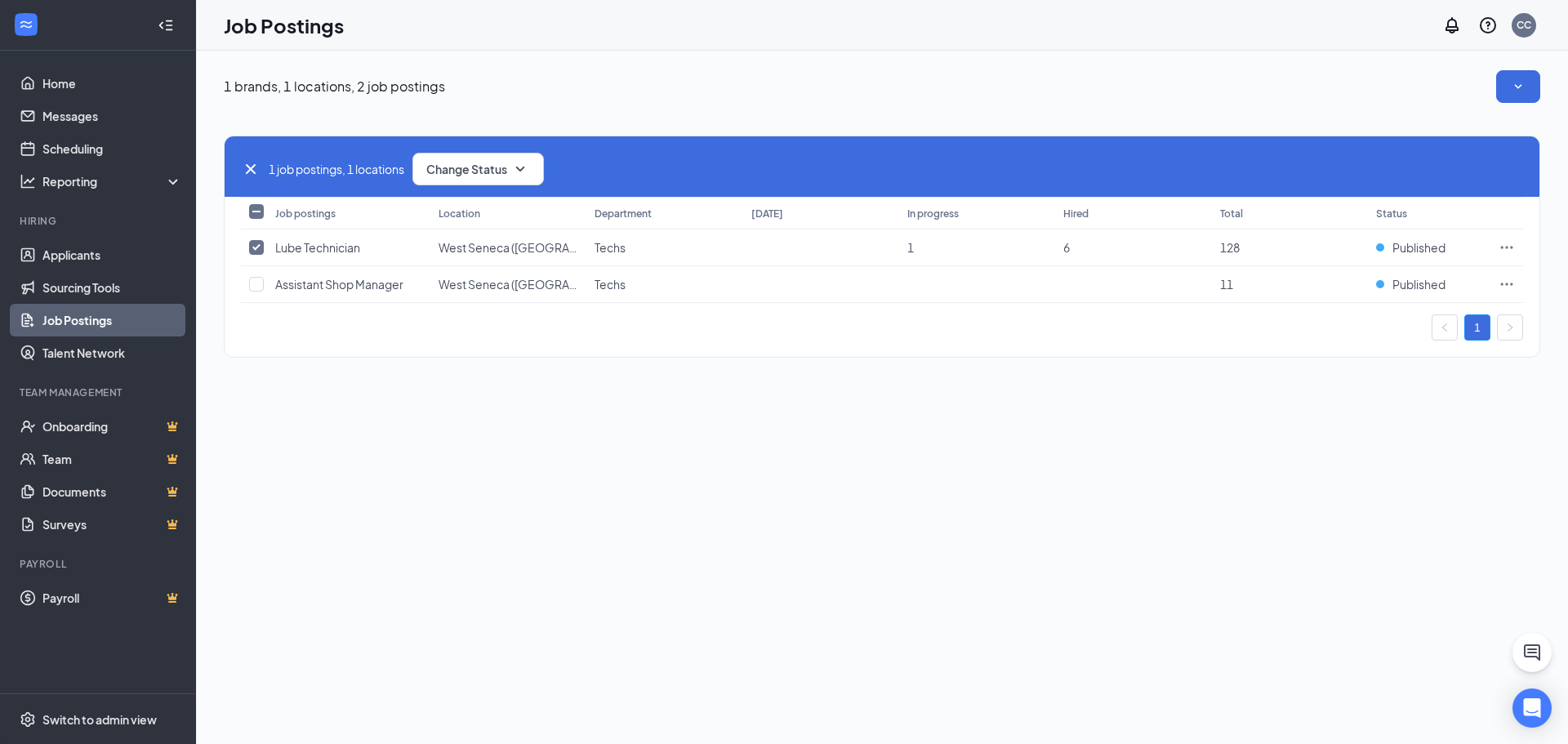
click at [333, 153] on div "1 job postings, 1 locations Change Status" at bounding box center [881, 169] width 1282 height 33
click at [251, 252] on input "checkbox" at bounding box center [256, 247] width 15 height 15
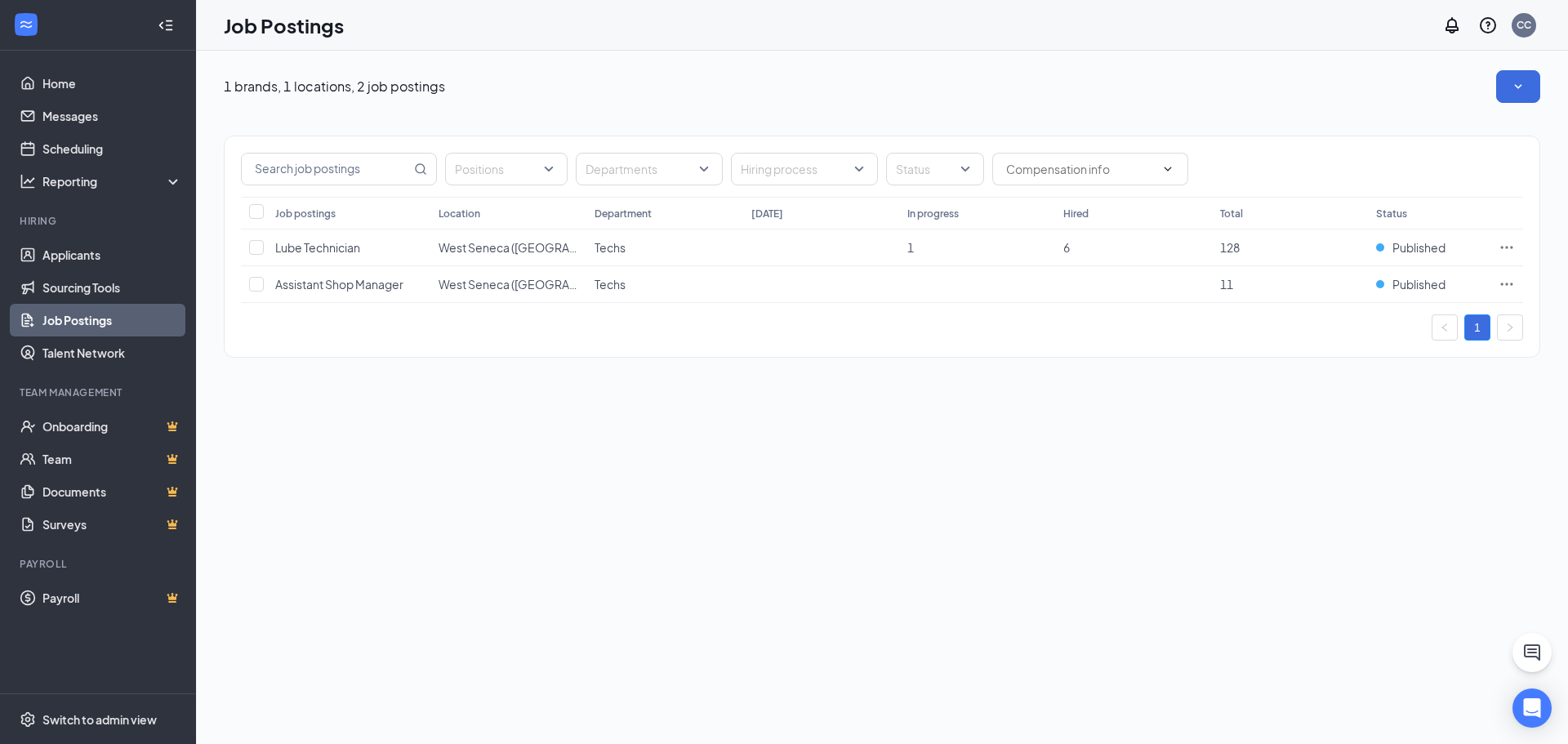
click at [983, 607] on div "1 brands, 1 locations, 2 job postings Positions Departments Hiring process Stat…" at bounding box center [882, 397] width 1372 height 693
click at [562, 250] on span "West Seneca ([GEOGRAPHIC_DATA]) 1800" at bounding box center [551, 247] width 226 height 15
click at [560, 250] on span "West Seneca ([GEOGRAPHIC_DATA]) 1800" at bounding box center [551, 247] width 226 height 15
click at [658, 247] on td "Techs" at bounding box center [664, 248] width 156 height 37
click at [798, 249] on td at bounding box center [820, 248] width 156 height 37
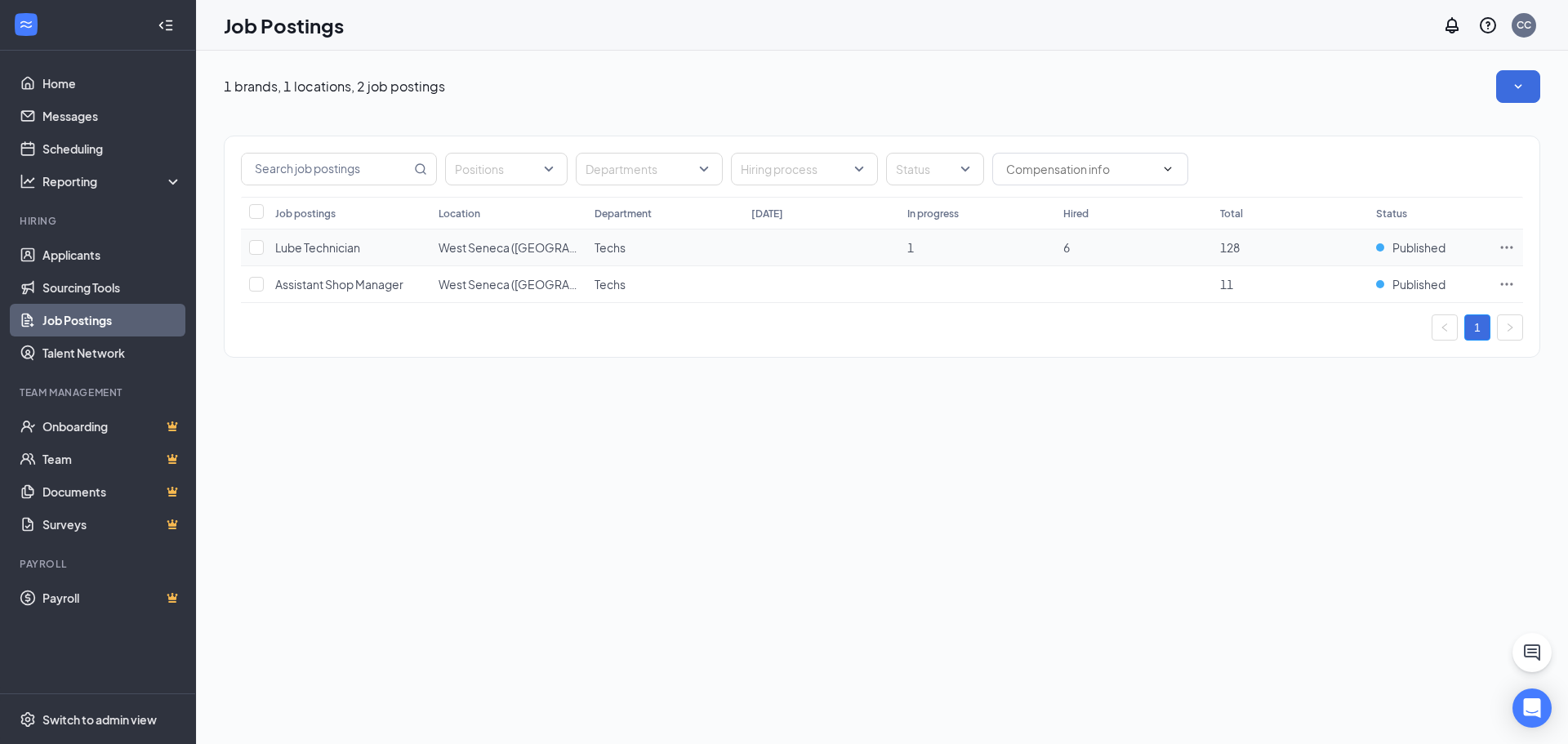
click at [798, 249] on td at bounding box center [820, 248] width 156 height 37
click at [1212, 253] on td "128" at bounding box center [1289, 248] width 156 height 37
click at [1258, 253] on td "128" at bounding box center [1289, 248] width 156 height 37
drag, startPoint x: 1271, startPoint y: 252, endPoint x: 1354, endPoint y: 249, distance: 83.1
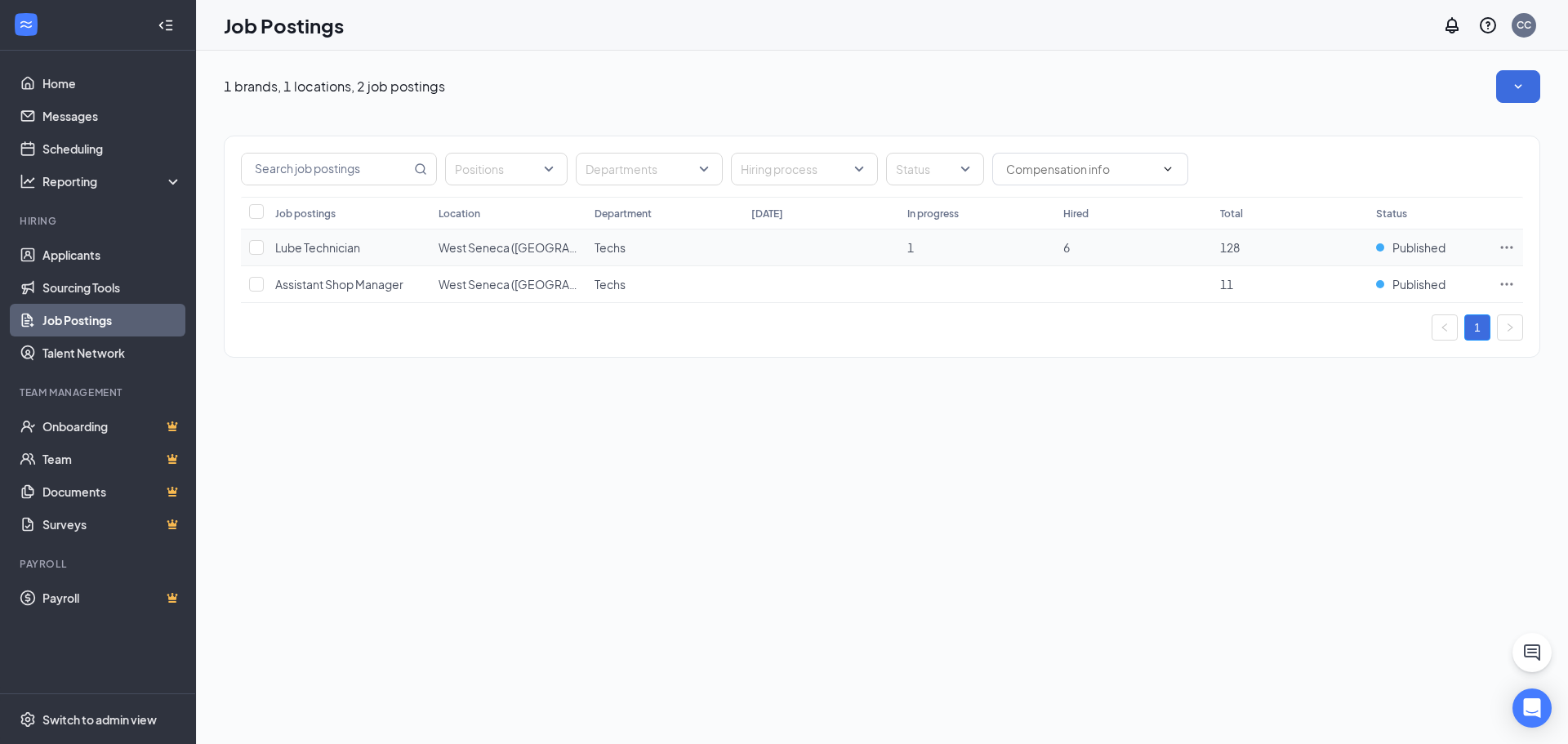
click at [1276, 252] on td "128" at bounding box center [1289, 248] width 156 height 37
click at [1428, 247] on span "Published" at bounding box center [1419, 247] width 53 height 16
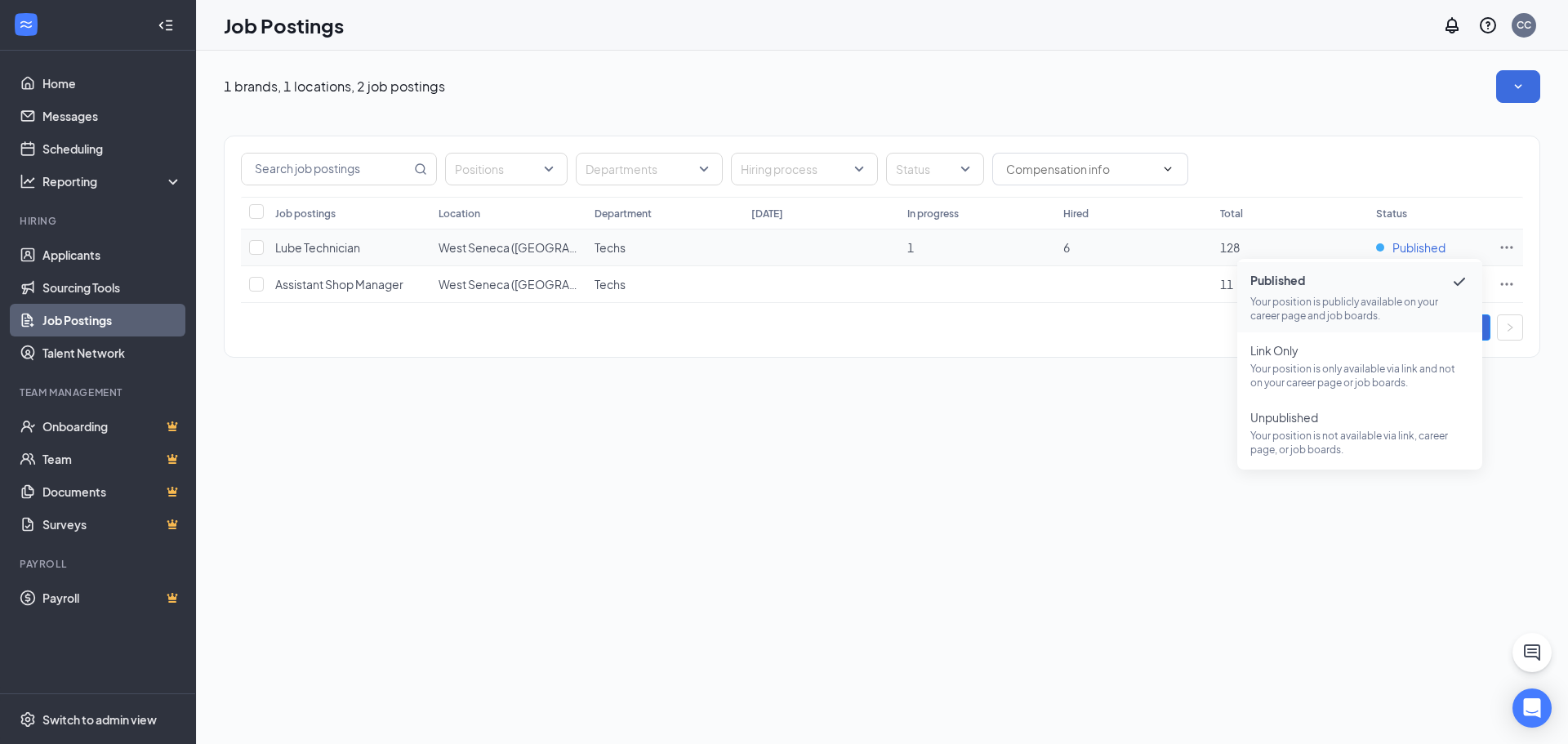
click at [1428, 248] on span "Published" at bounding box center [1419, 247] width 53 height 16
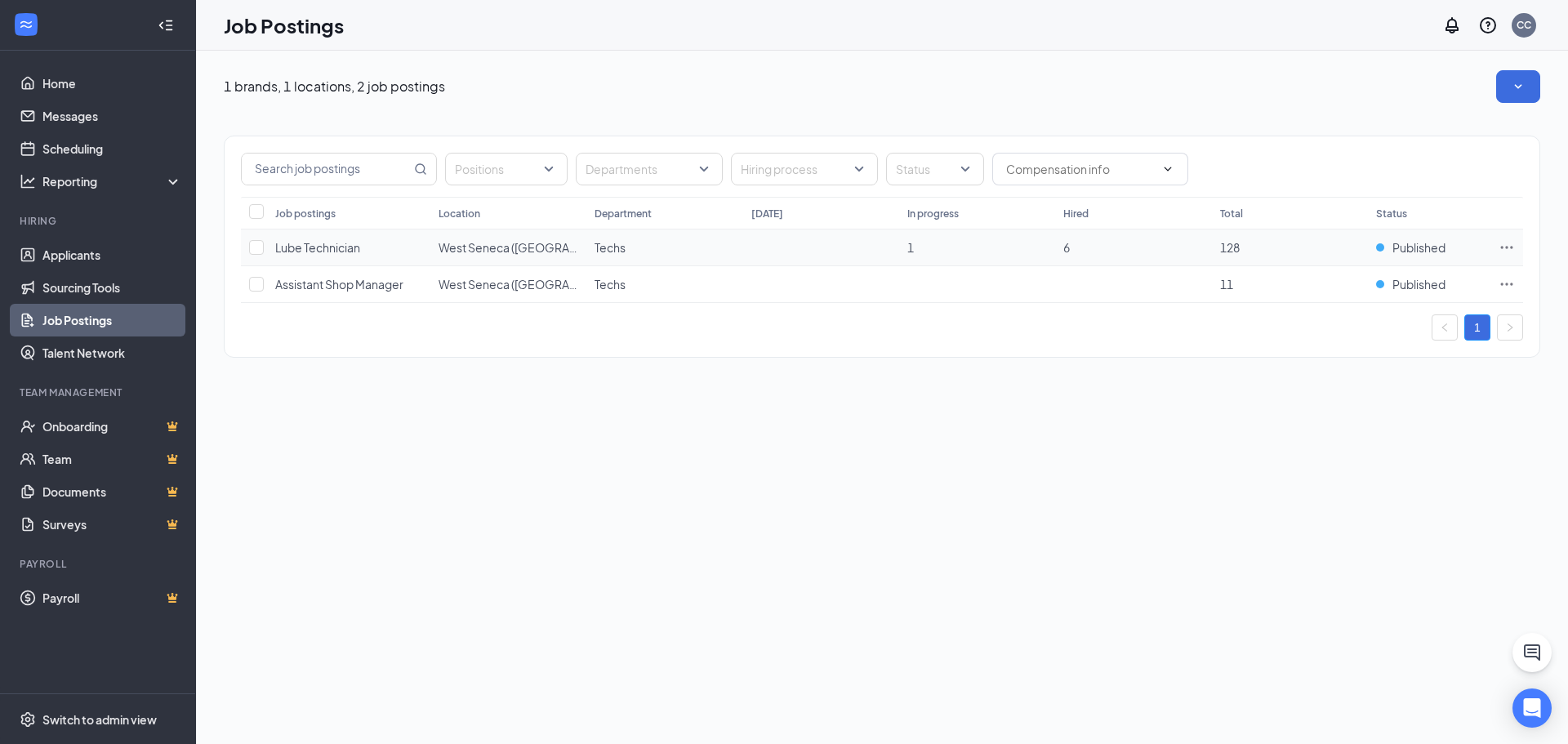
click at [1511, 248] on icon "Ellipses" at bounding box center [1507, 247] width 12 height 3
click at [1339, 386] on span "View applicants" at bounding box center [1324, 387] width 83 height 15
drag, startPoint x: 646, startPoint y: 243, endPoint x: 627, endPoint y: 247, distance: 19.4
click at [646, 245] on td "Techs" at bounding box center [664, 248] width 156 height 37
click at [260, 249] on input "checkbox" at bounding box center [256, 247] width 15 height 15
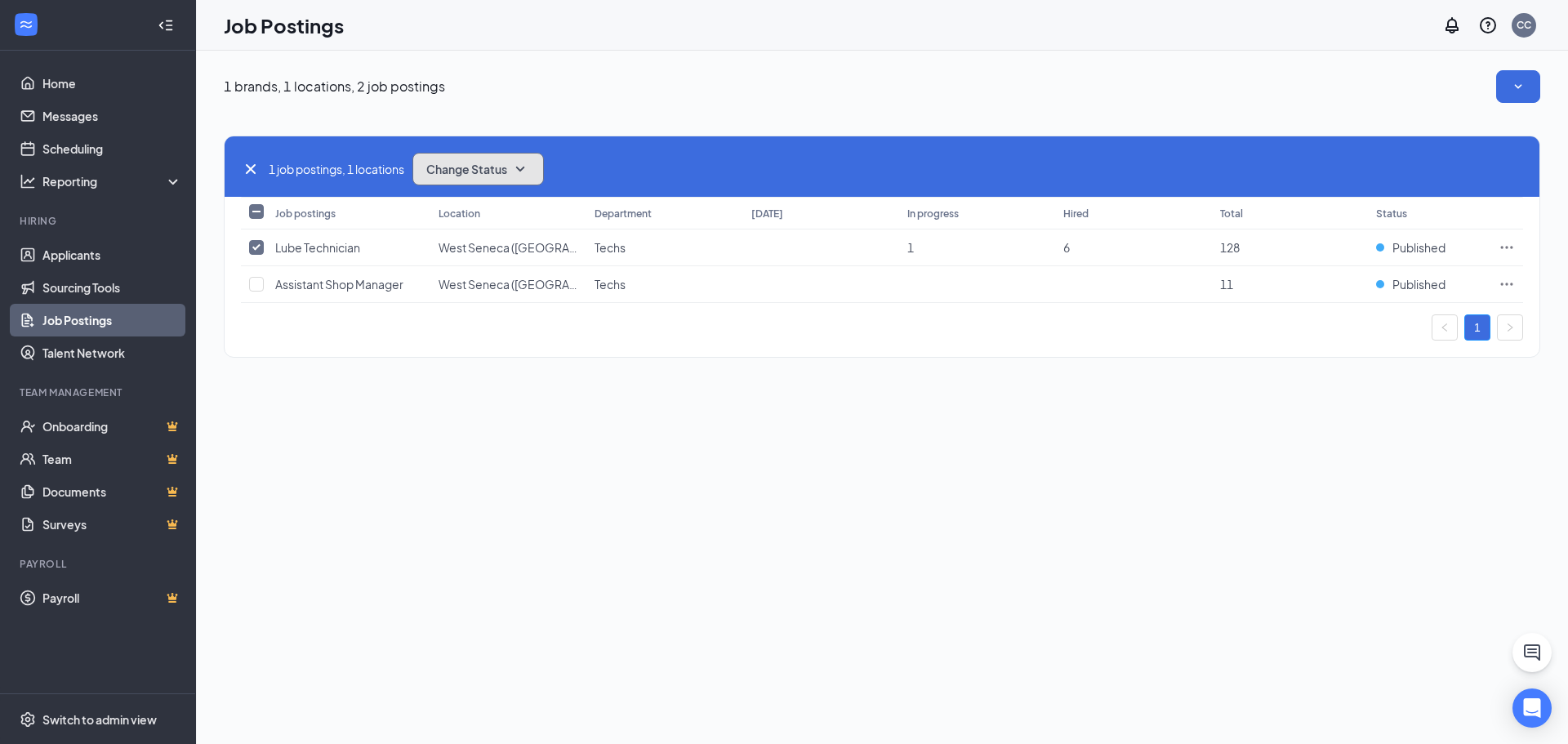
click at [466, 181] on button "Change Status" at bounding box center [478, 169] width 132 height 33
click at [491, 164] on span "Change Status" at bounding box center [467, 169] width 81 height 11
click at [1516, 246] on td at bounding box center [1506, 248] width 33 height 37
click at [1506, 245] on icon "Ellipses" at bounding box center [1506, 247] width 16 height 16
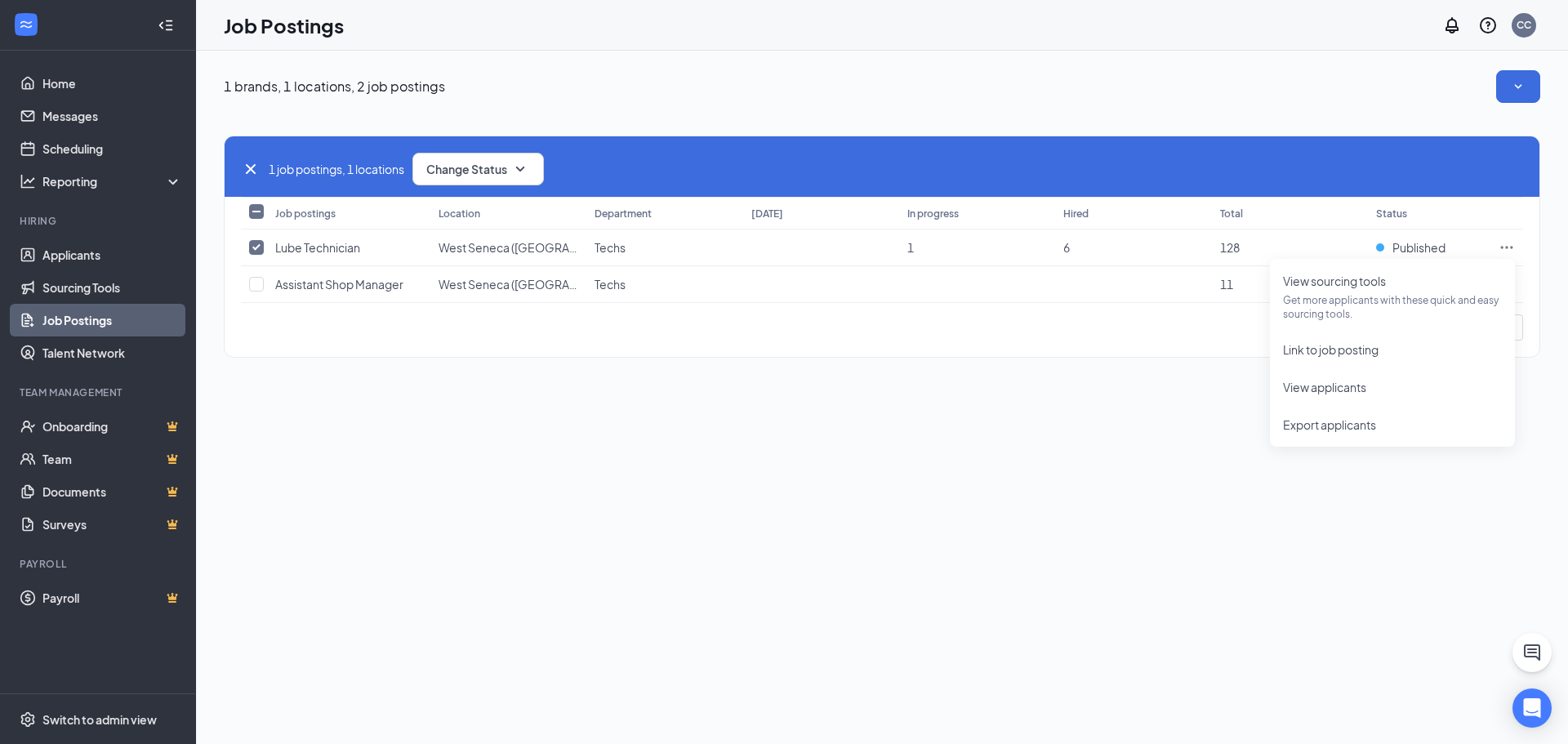
click at [954, 385] on div "1 brands, 1 locations, 2 job postings 1 job postings, 1 locations Change Status…" at bounding box center [882, 222] width 1372 height 343
click at [604, 246] on span "Techs" at bounding box center [609, 247] width 31 height 15
click at [1430, 241] on span "Published" at bounding box center [1419, 247] width 53 height 16
drag, startPoint x: 1040, startPoint y: 209, endPoint x: 986, endPoint y: 215, distance: 54.3
click at [1032, 218] on th "In progress" at bounding box center [977, 213] width 156 height 33
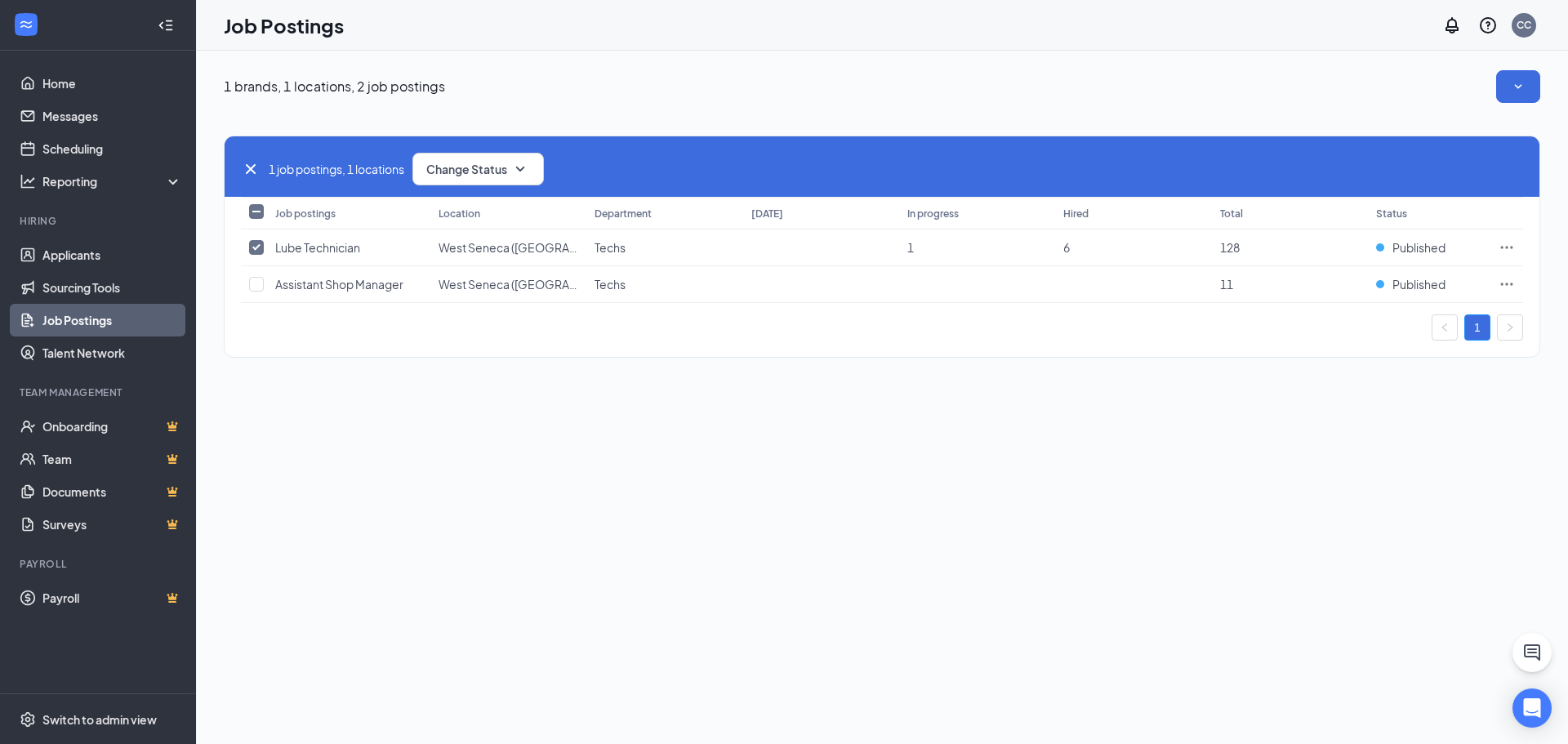
click at [248, 168] on icon "Cross" at bounding box center [250, 169] width 9 height 9
checkbox input "false"
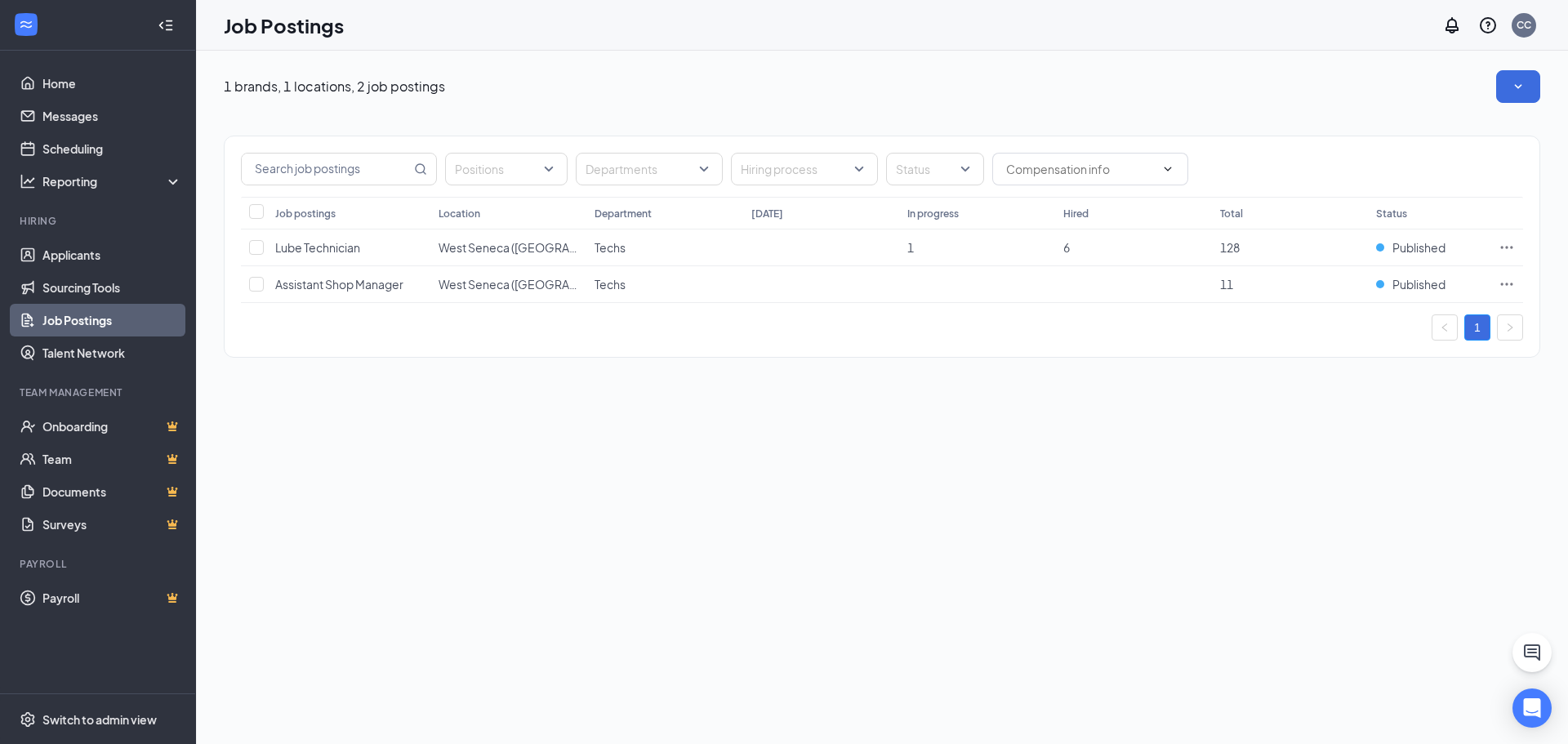
drag, startPoint x: 641, startPoint y: 145, endPoint x: 632, endPoint y: 146, distance: 9.1
click at [642, 145] on div "Positions Departments Hiring process Status" at bounding box center [881, 167] width 1314 height 60
click at [430, 68] on div "1 brands, 1 locations, 2 job postings Positions Departments Hiring process Stat…" at bounding box center [882, 222] width 1372 height 343
click at [1534, 89] on button "button" at bounding box center [1517, 87] width 44 height 33
click at [1511, 89] on icon "SmallChevronUp" at bounding box center [1517, 86] width 16 height 16
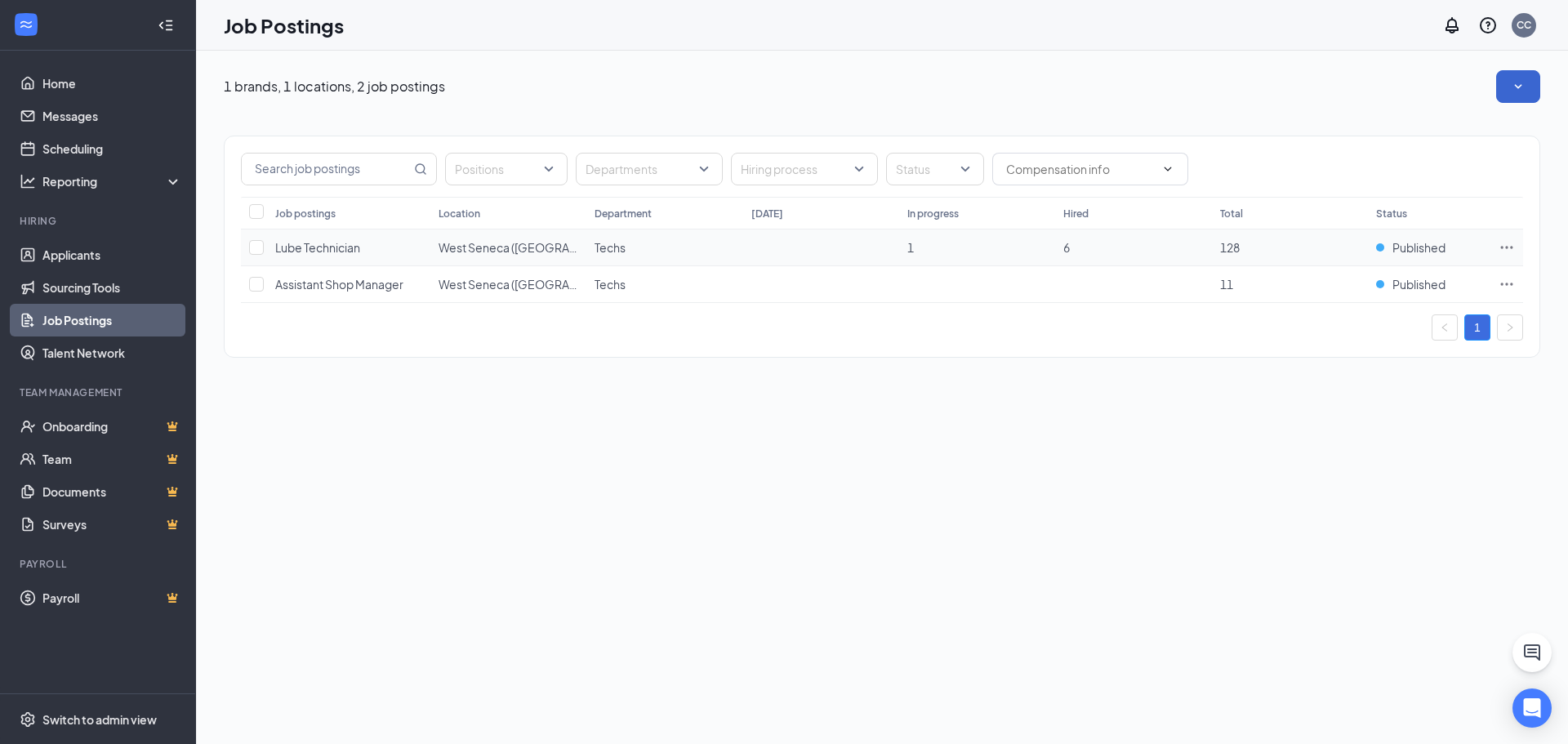
click at [320, 242] on span "Lube Technician" at bounding box center [317, 247] width 85 height 15
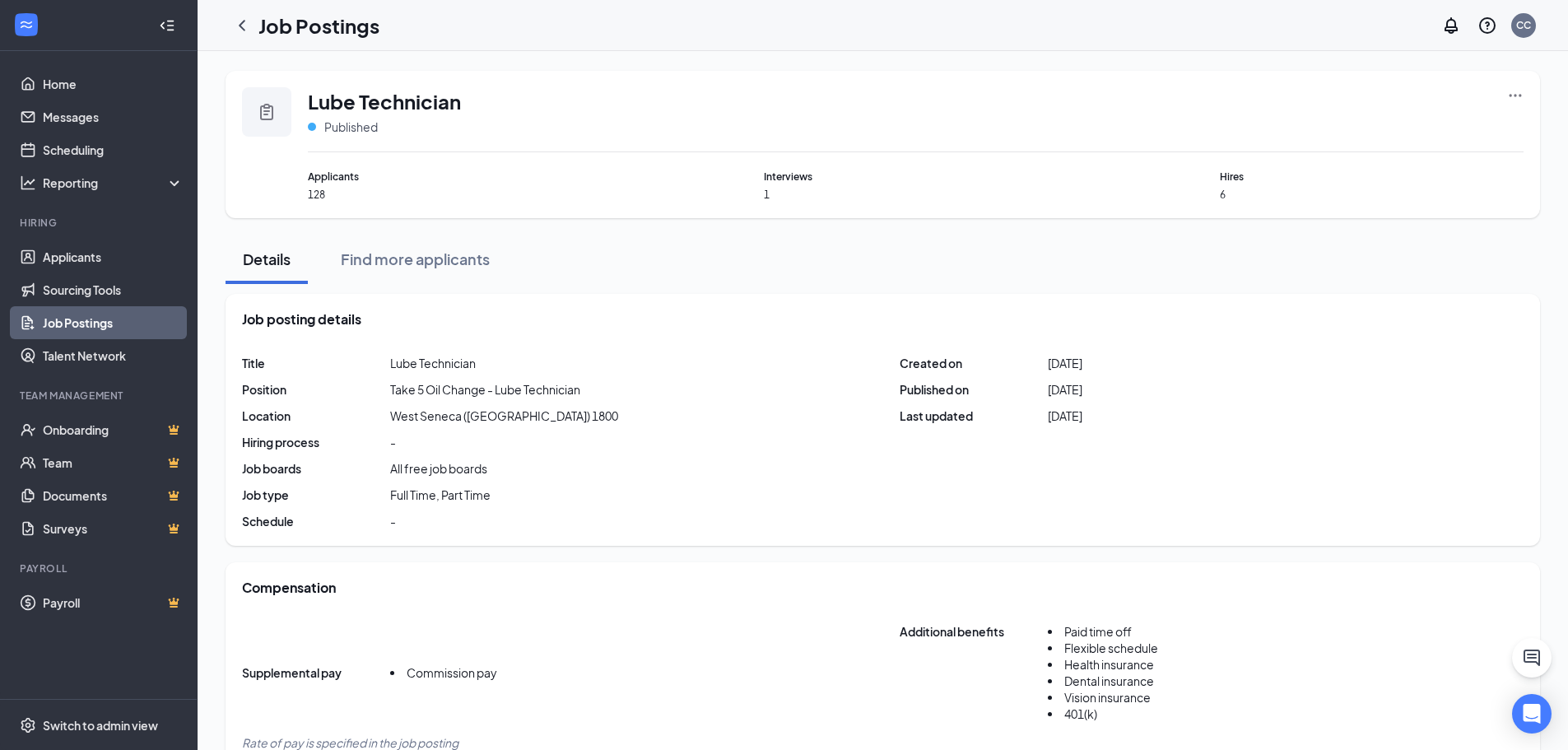
drag, startPoint x: 1151, startPoint y: 353, endPoint x: 1204, endPoint y: 353, distance: 53.0
click at [1204, 353] on div "Job posting details Title Lube Technician Position Take 5 Oil Change - Lube Tec…" at bounding box center [882, 420] width 1315 height 252
drag, startPoint x: 439, startPoint y: 491, endPoint x: 588, endPoint y: 530, distance: 154.0
click at [588, 530] on div "Job posting details Title Lube Technician Position Take 5 Oil Change - Lube Tec…" at bounding box center [882, 420] width 1315 height 252
click at [594, 515] on div "Title Lube Technician Position Take 5 Oil Change - Lube Technician Location [GE…" at bounding box center [882, 441] width 1282 height 174
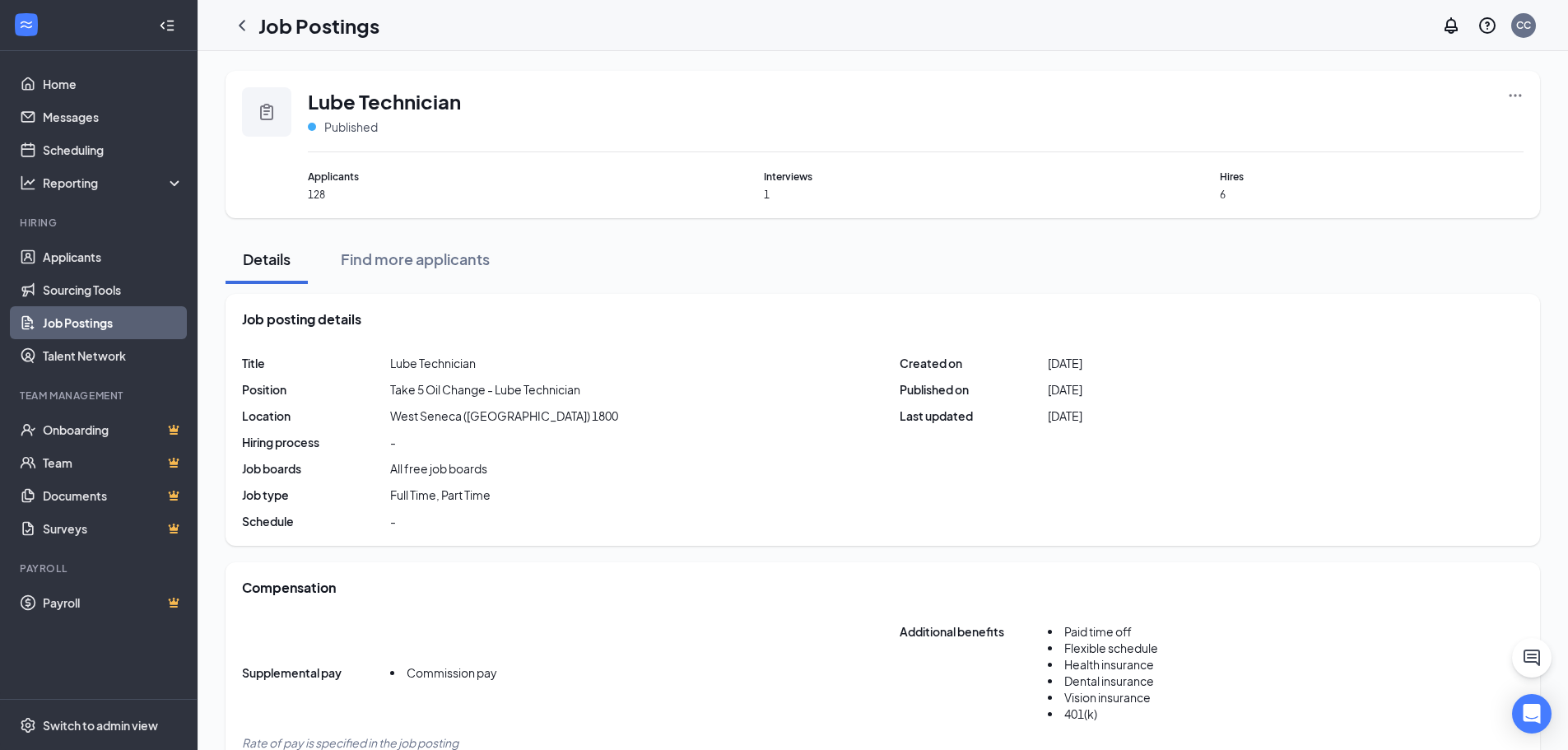
drag, startPoint x: 563, startPoint y: 466, endPoint x: 456, endPoint y: 429, distance: 113.2
click at [545, 466] on div "Title Lube Technician Position Take 5 Oil Change - Lube Technician Location [GE…" at bounding box center [882, 441] width 1282 height 174
drag, startPoint x: 443, startPoint y: 433, endPoint x: 398, endPoint y: 467, distance: 56.4
click at [398, 467] on div "Title Lube Technician Position Take 5 Oil Change - Lube Technician Location [GE…" at bounding box center [882, 441] width 1282 height 174
click at [424, 440] on div "Title Lube Technician Position Take 5 Oil Change - Lube Technician Location [GE…" at bounding box center [882, 441] width 1282 height 174
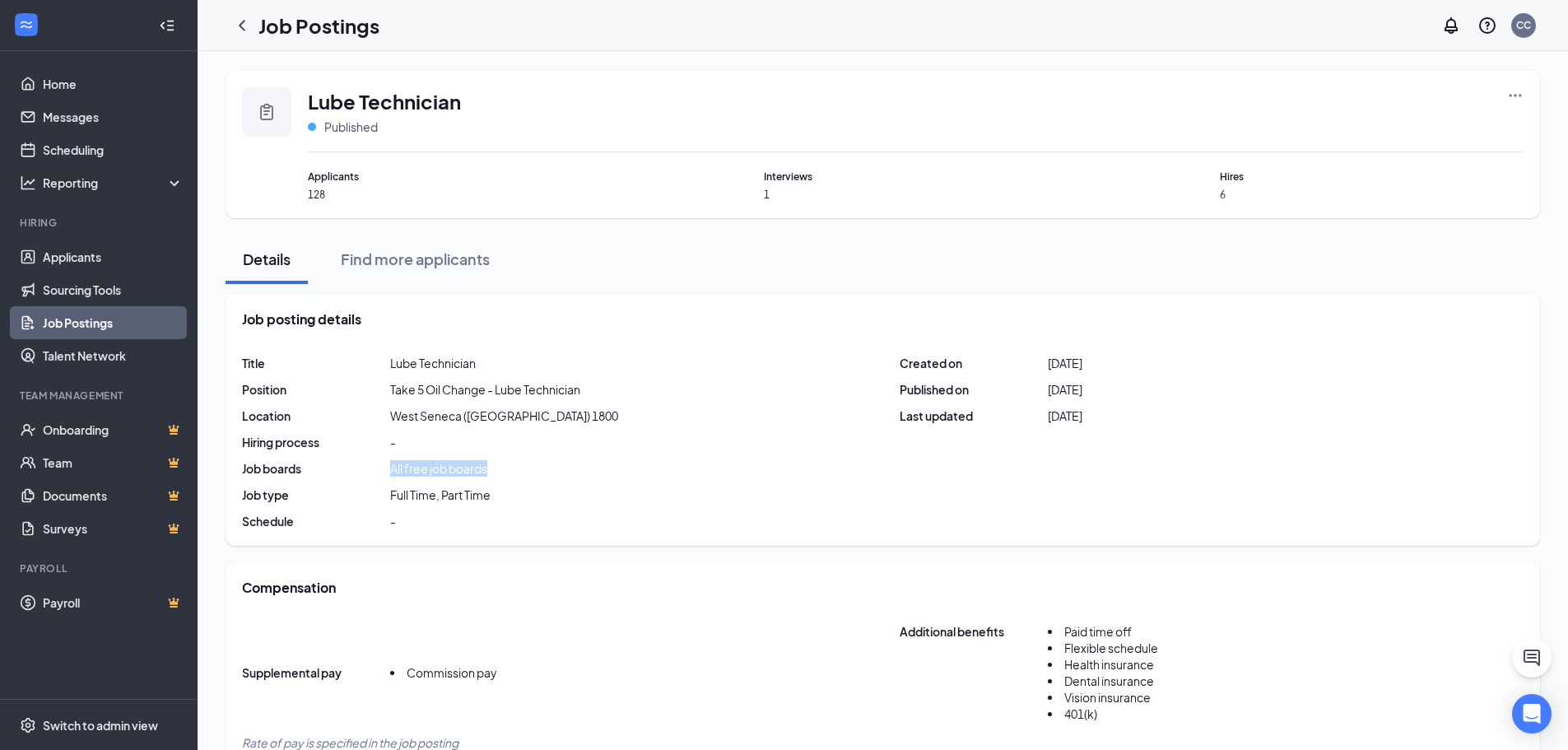
drag, startPoint x: 381, startPoint y: 471, endPoint x: 494, endPoint y: 475, distance: 113.1
click at [494, 475] on div "Title Lube Technician Position Take 5 Oil Change - Lube Technician Location [GE…" at bounding box center [882, 441] width 1282 height 174
click at [498, 473] on div "Title Lube Technician Position Take 5 Oil Change - Lube Technician Location [GE…" at bounding box center [882, 441] width 1282 height 174
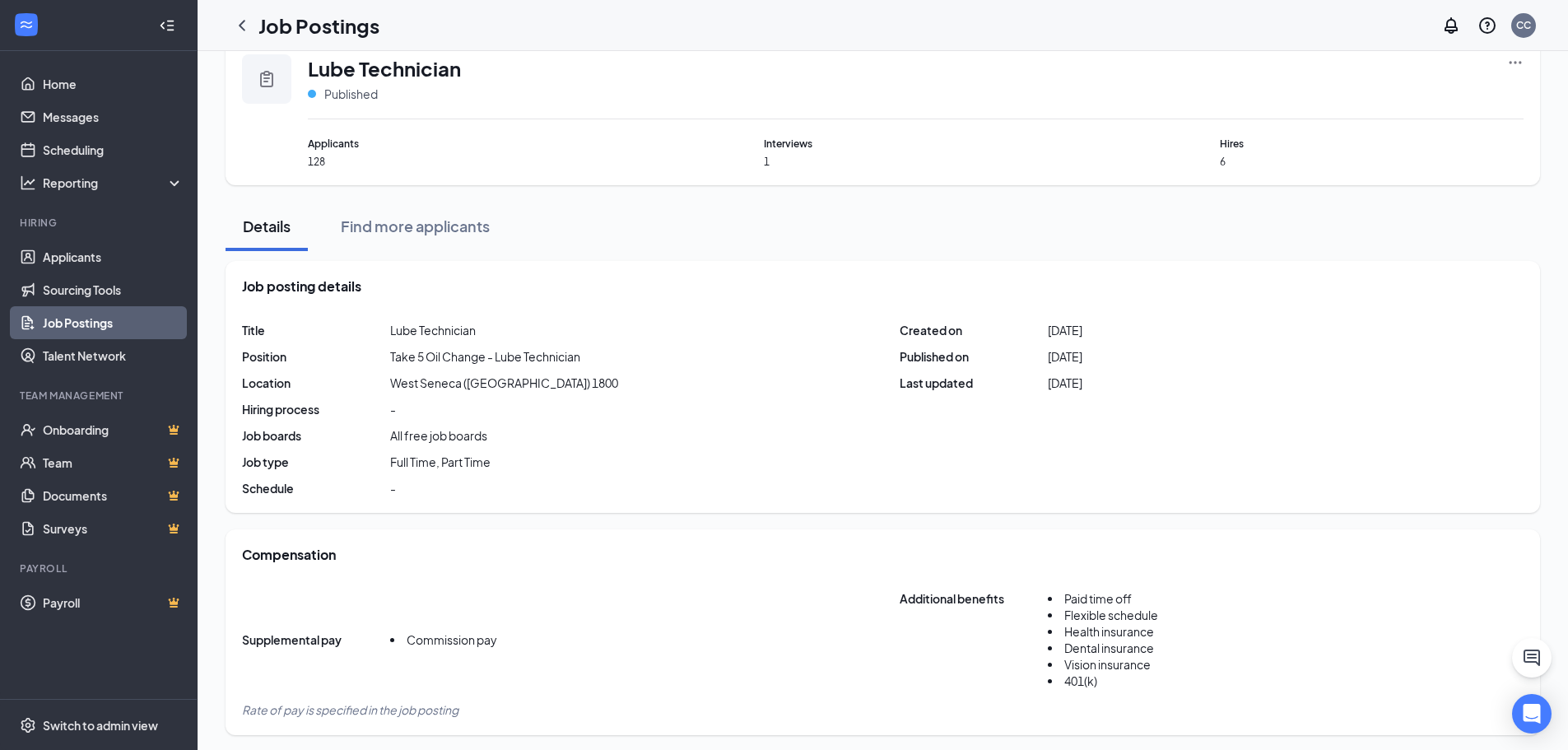
scroll to position [741, 0]
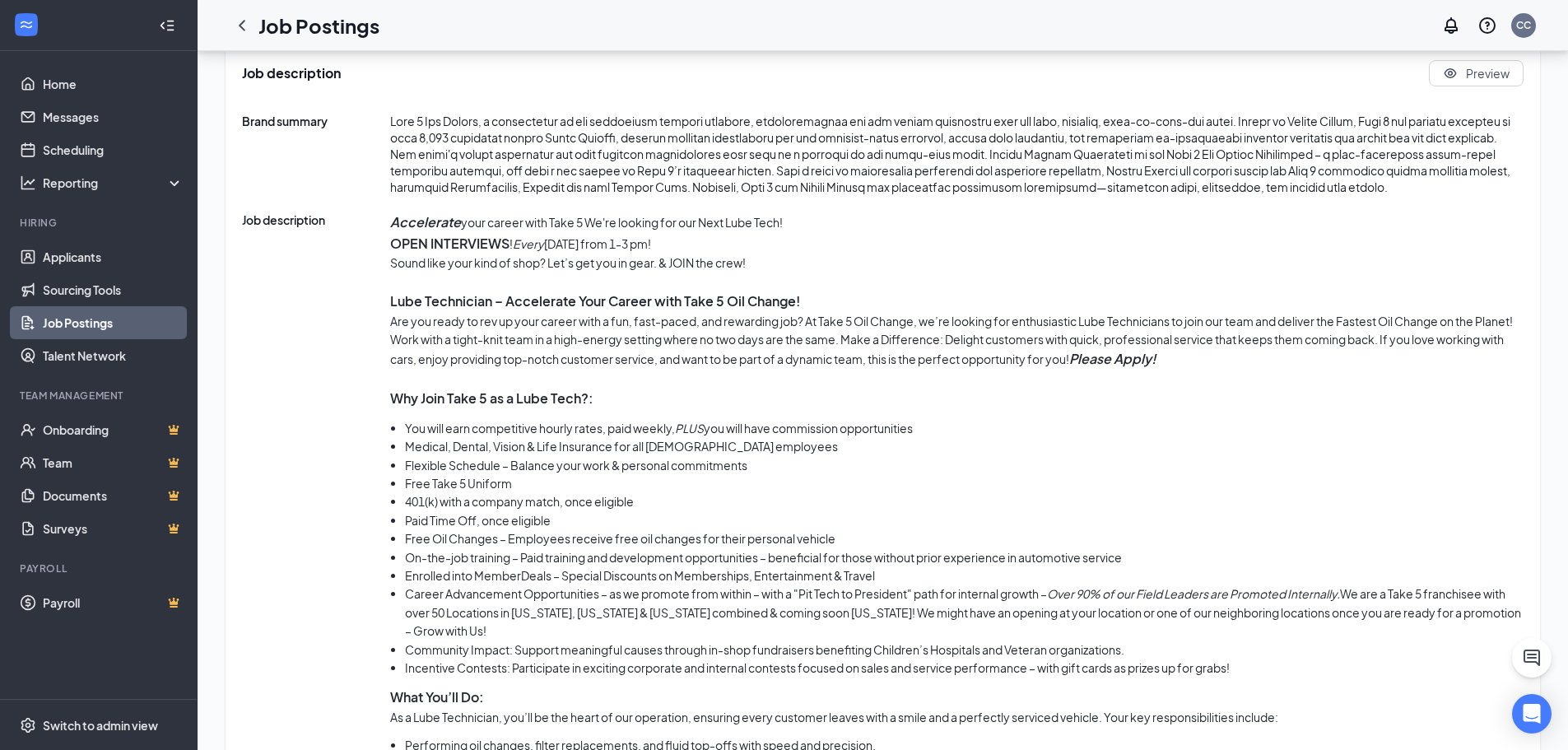
click at [794, 285] on div "Accelerate your career with Take 5 We're looking for our Next Lube Tech! OPEN I…" at bounding box center [957, 737] width 1134 height 1051
click at [665, 363] on div "Accelerate your career with Take 5 We're looking for our Next Lube Tech! OPEN I…" at bounding box center [957, 737] width 1134 height 1051
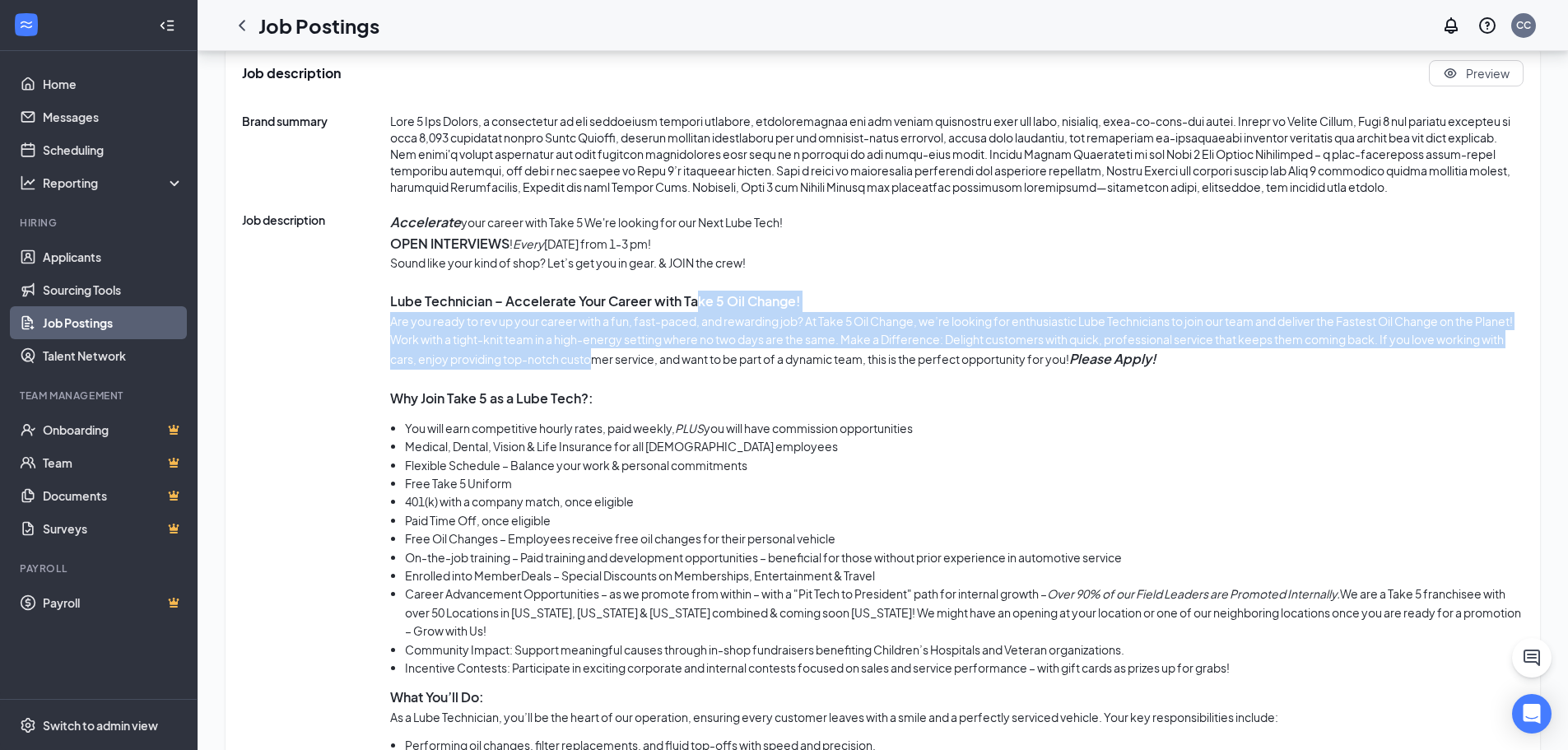
click at [446, 356] on p "Are you ready to rev up your career with a fun, fast-paced, and rewarding job? …" at bounding box center [957, 341] width 1134 height 57
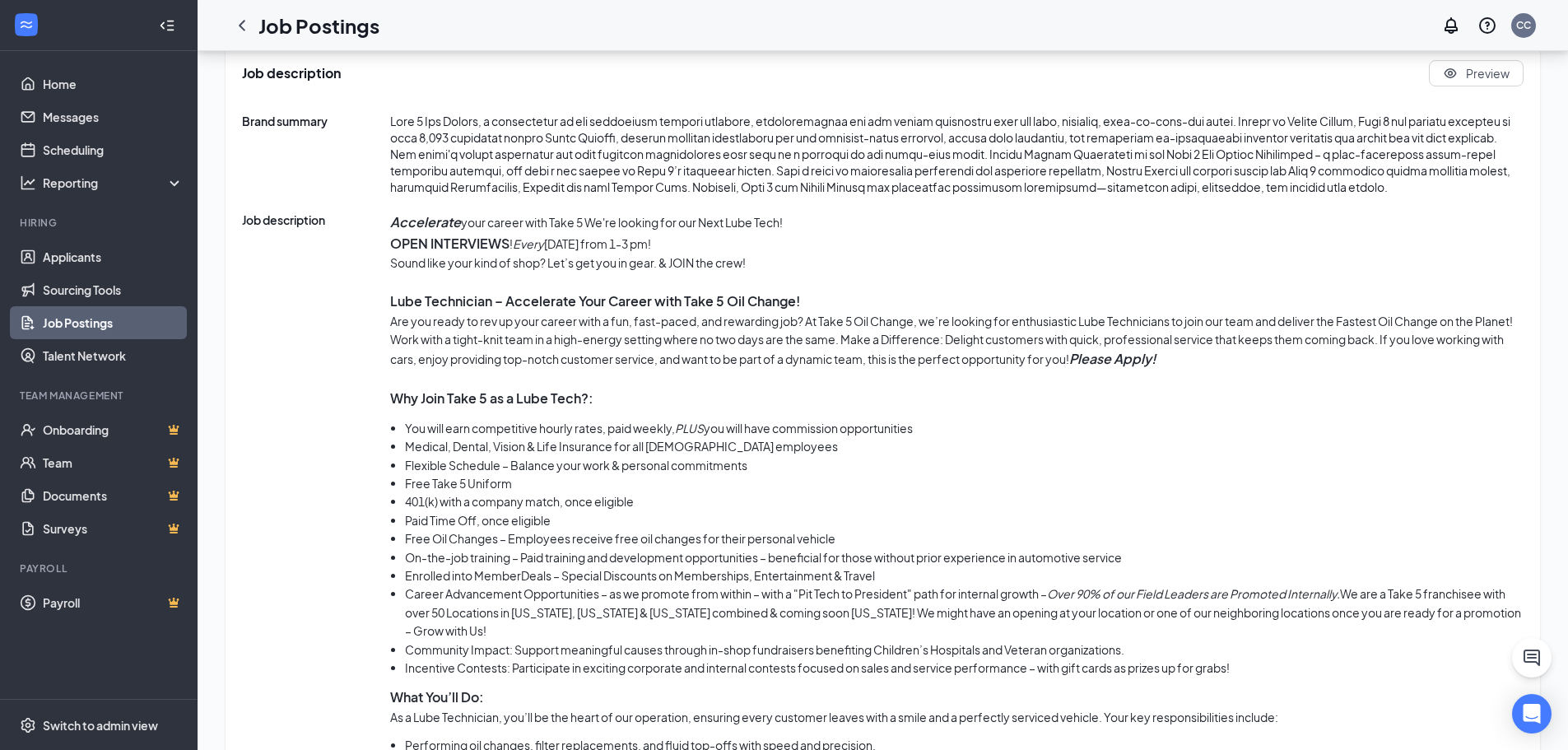
drag, startPoint x: 377, startPoint y: 239, endPoint x: 692, endPoint y: 243, distance: 315.0
click at [692, 243] on div "Job description Accelerate your career with Take 5 We're looking for our Next L…" at bounding box center [882, 737] width 1282 height 1051
click at [696, 241] on p "OPEN INTERVIEWS ! Every [DATE] from 1-3 pm!" at bounding box center [957, 244] width 1134 height 22
drag, startPoint x: 674, startPoint y: 240, endPoint x: 437, endPoint y: 250, distance: 237.2
click at [441, 255] on div "Accelerate your career with Take 5 We're looking for our Next Lube Tech! OPEN I…" at bounding box center [957, 737] width 1134 height 1051
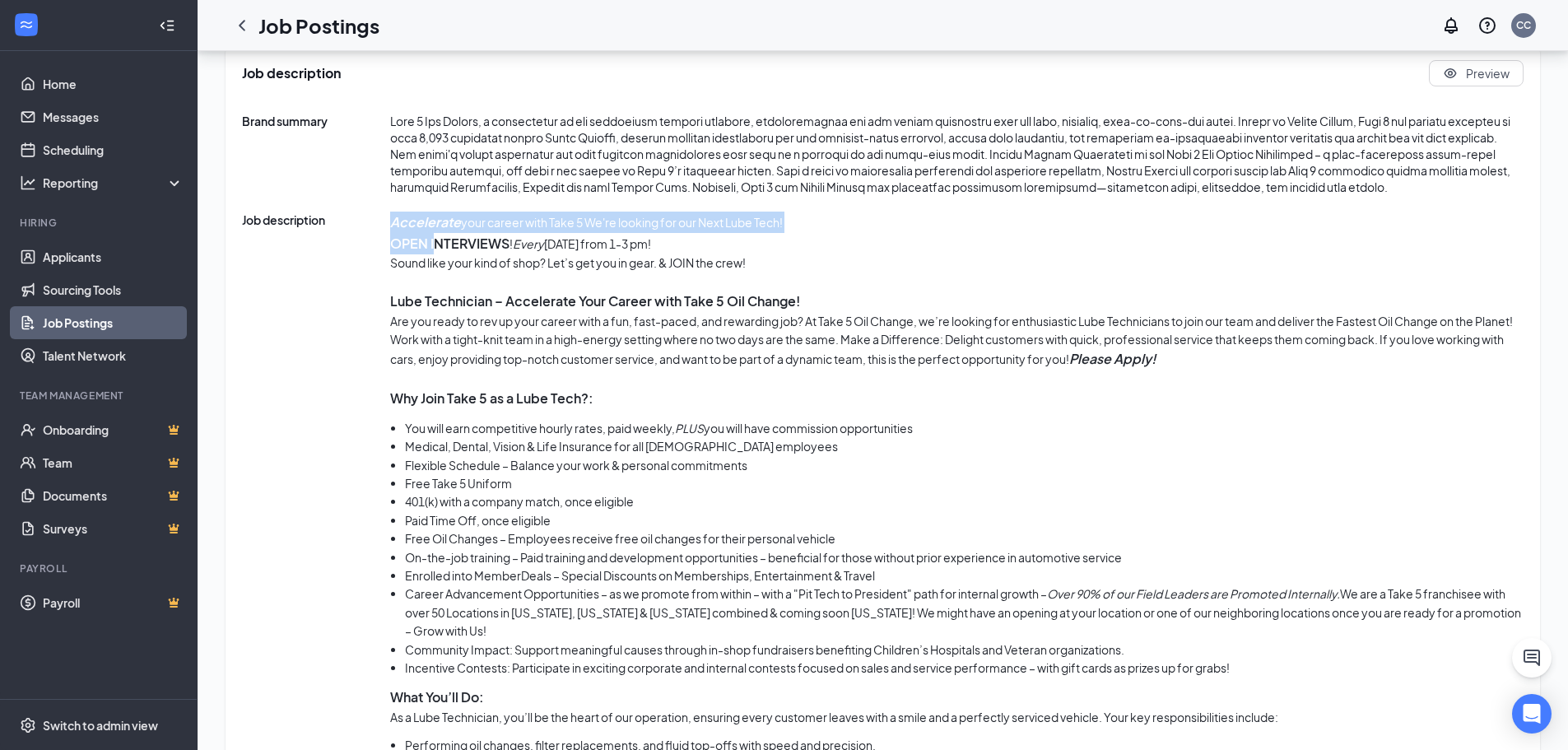
drag, startPoint x: 431, startPoint y: 246, endPoint x: 386, endPoint y: 246, distance: 45.0
click at [386, 246] on div "Job description Accelerate your career with Take 5 We're looking for our Next L…" at bounding box center [882, 737] width 1282 height 1051
click at [379, 246] on span "Job description" at bounding box center [316, 737] width 148 height 1051
click at [390, 246] on strong "OPEN INTERVIEWS" at bounding box center [450, 244] width 120 height 17
drag, startPoint x: 387, startPoint y: 243, endPoint x: 734, endPoint y: 255, distance: 347.2
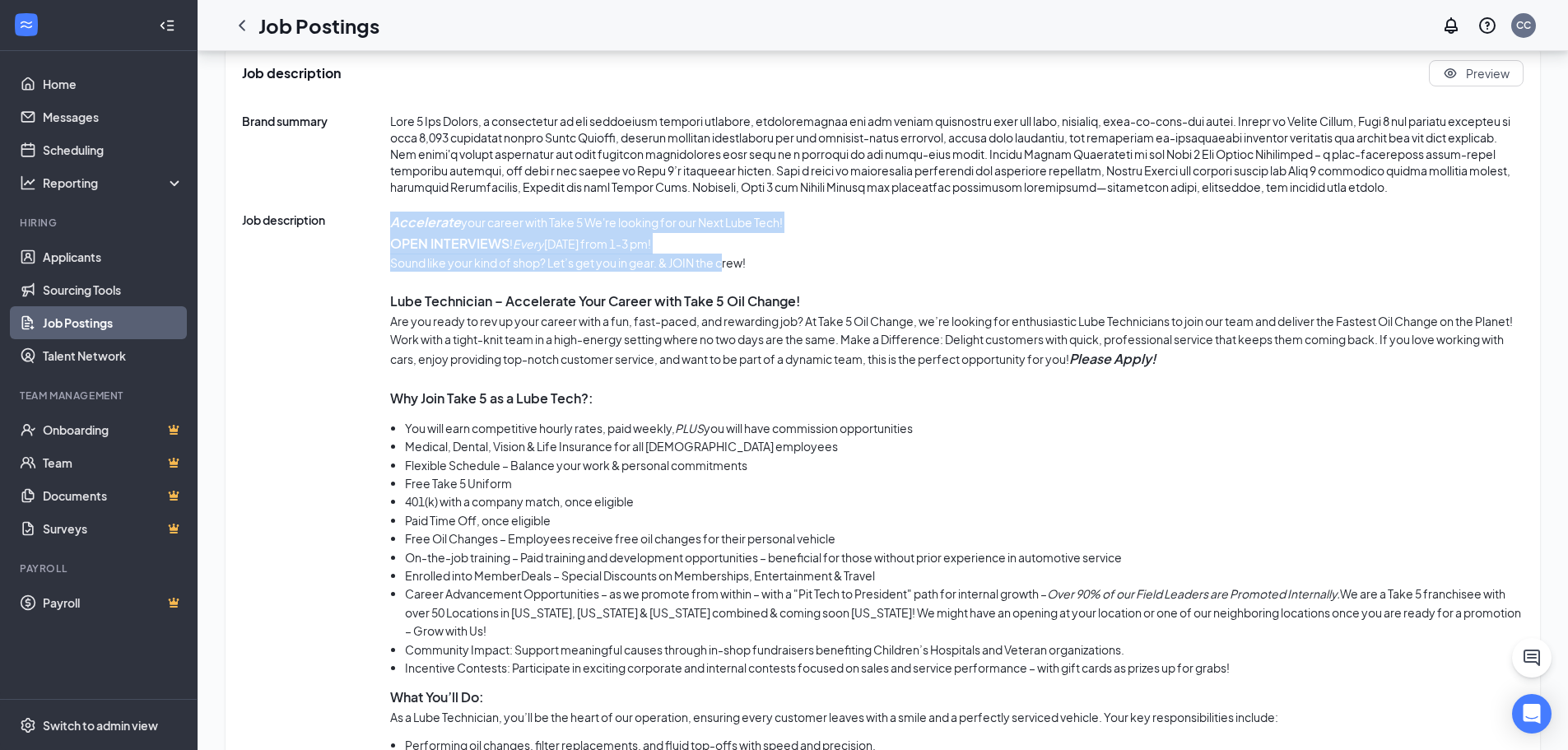
click at [733, 255] on div "Job description Accelerate your career with Take 5 We're looking for our Next L…" at bounding box center [882, 737] width 1282 height 1051
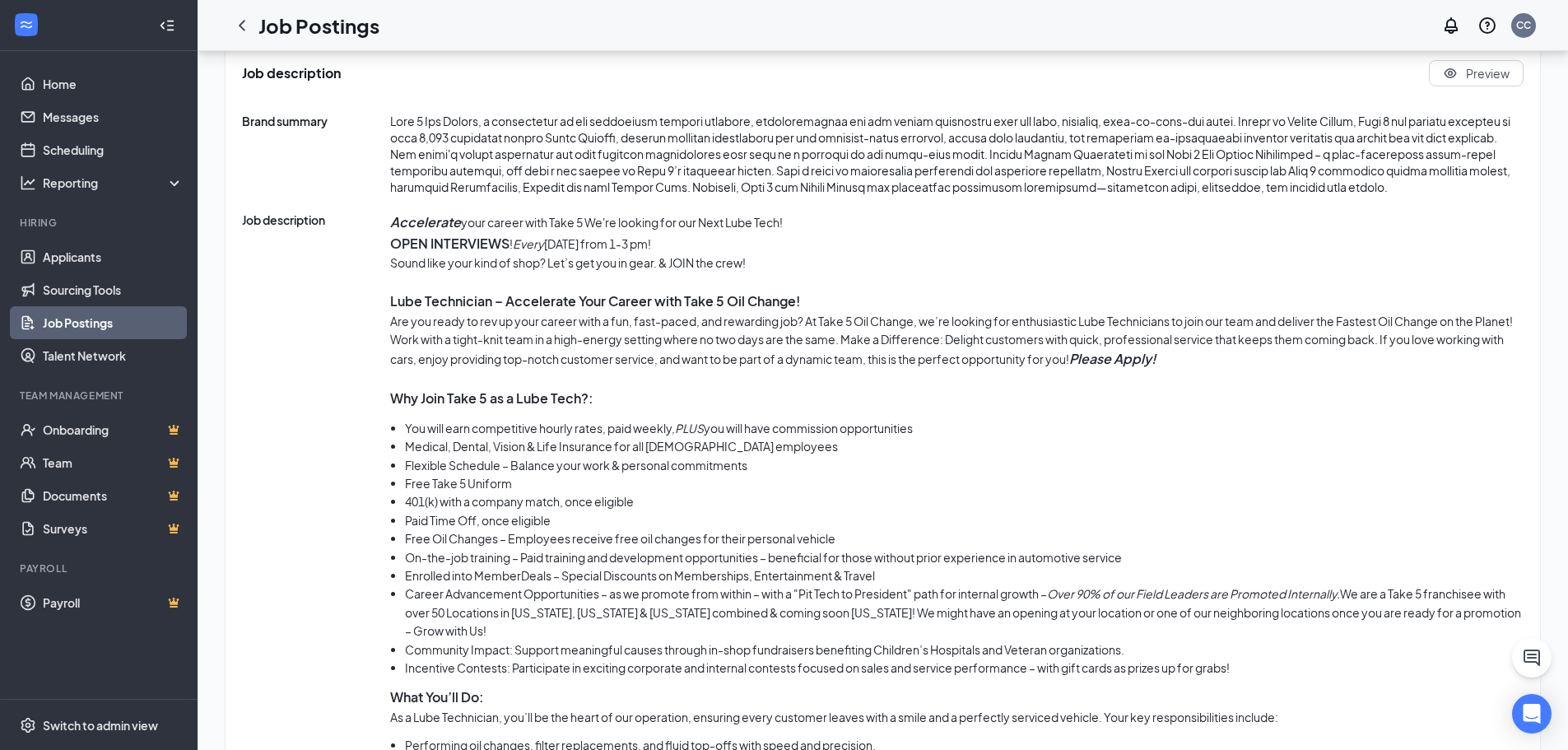
click at [755, 256] on p "Sound like your kind of shop? Let’s get you in gear. & JOIN the crew!" at bounding box center [957, 263] width 1134 height 18
drag, startPoint x: 668, startPoint y: 245, endPoint x: 391, endPoint y: 240, distance: 277.0
click at [391, 240] on p "OPEN INTERVIEWS ! Every [DATE] from 1-3 pm!" at bounding box center [957, 244] width 1134 height 22
click at [773, 242] on p "OPEN INTERVIEWS ! Every [DATE] from 1-3 pm!" at bounding box center [957, 244] width 1134 height 22
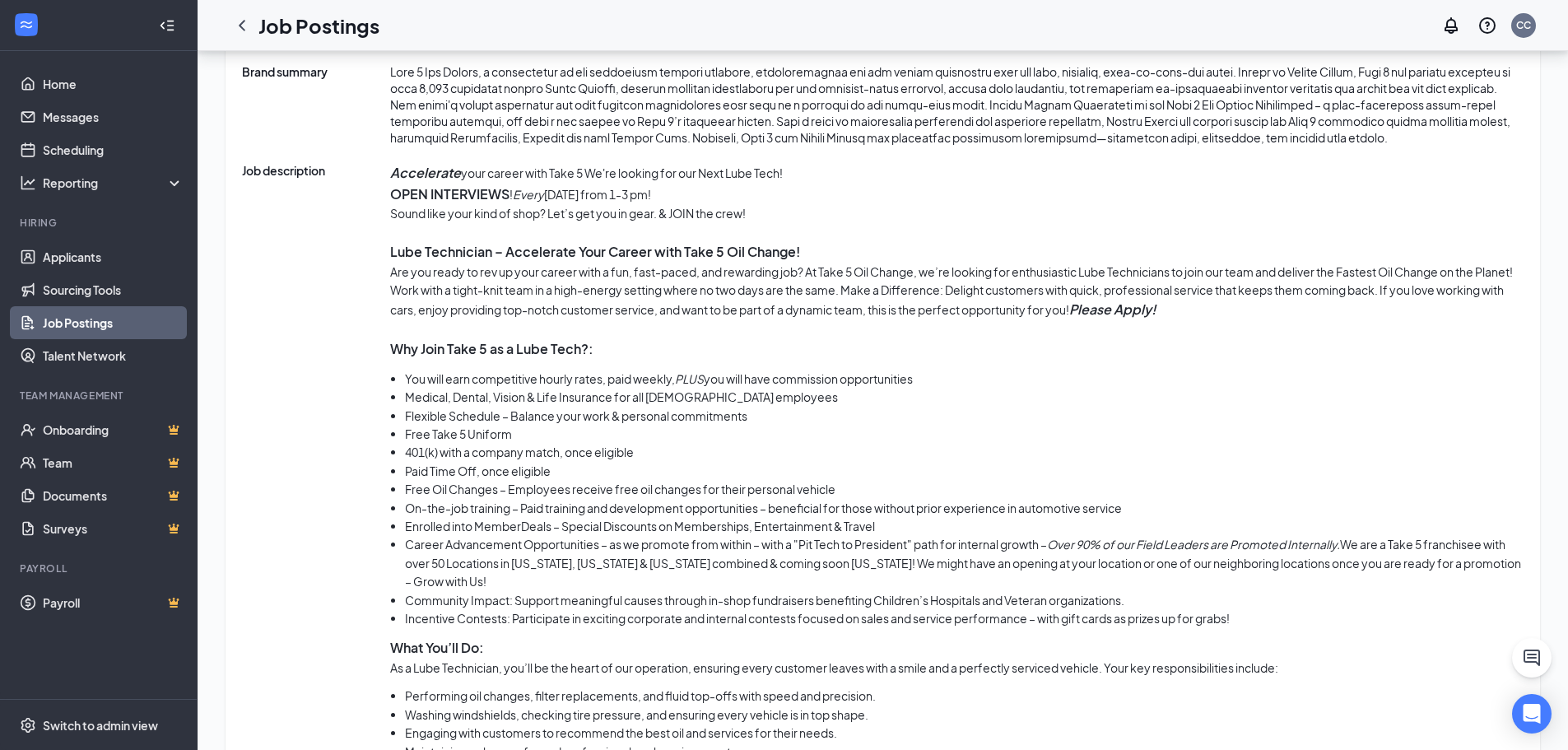
scroll to position [906, 0]
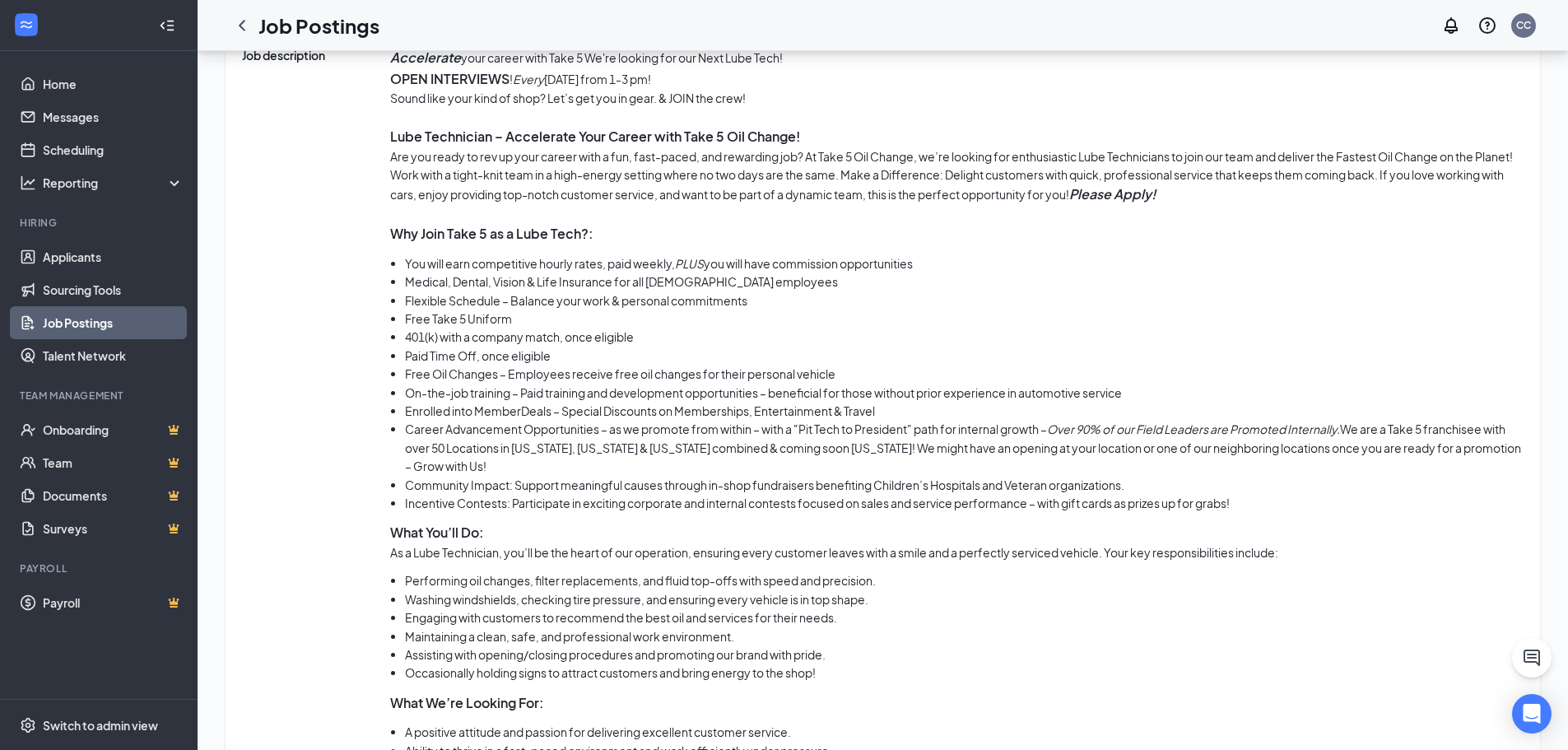
click at [791, 361] on li "Paid Time Off, once eligible" at bounding box center [964, 355] width 1119 height 18
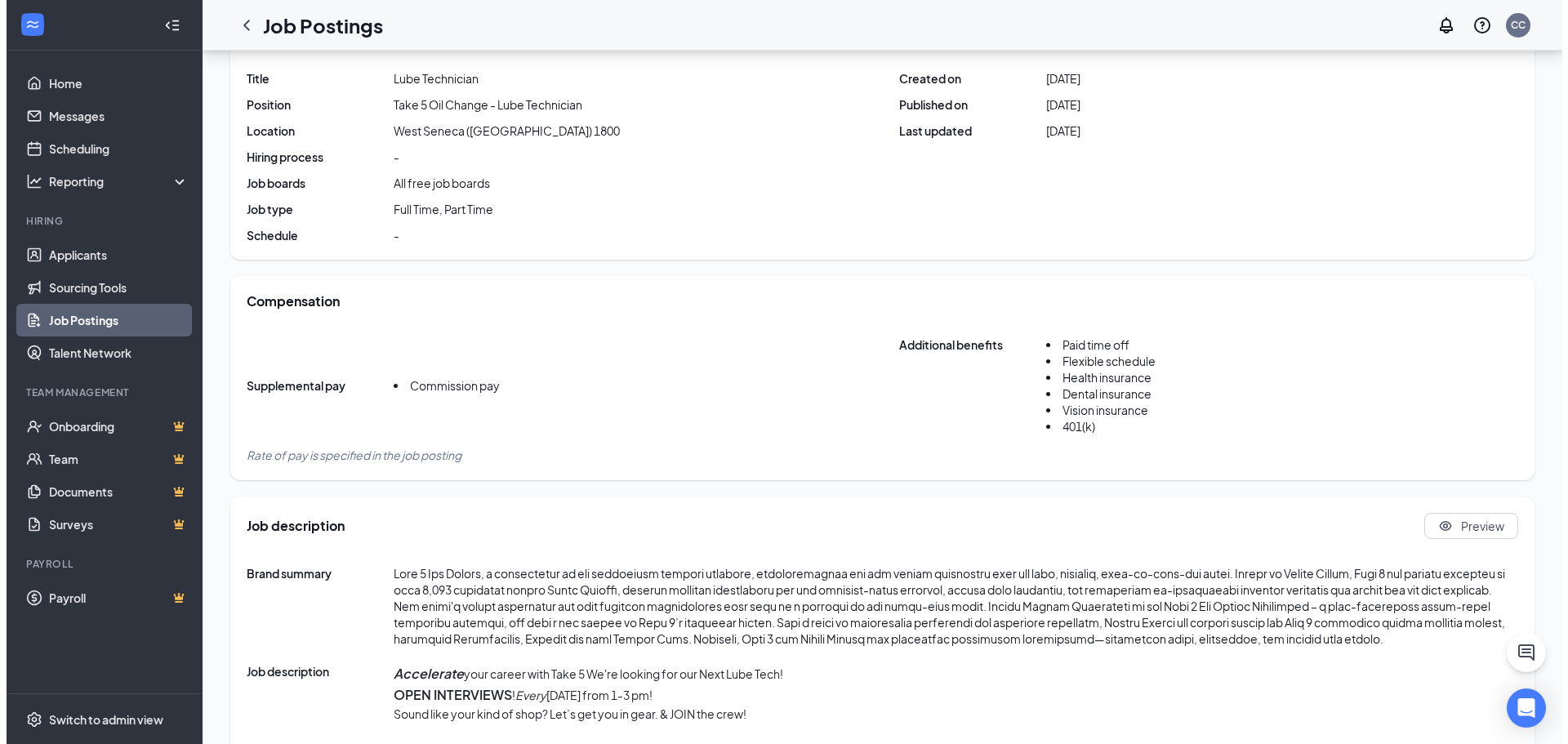
scroll to position [0, 0]
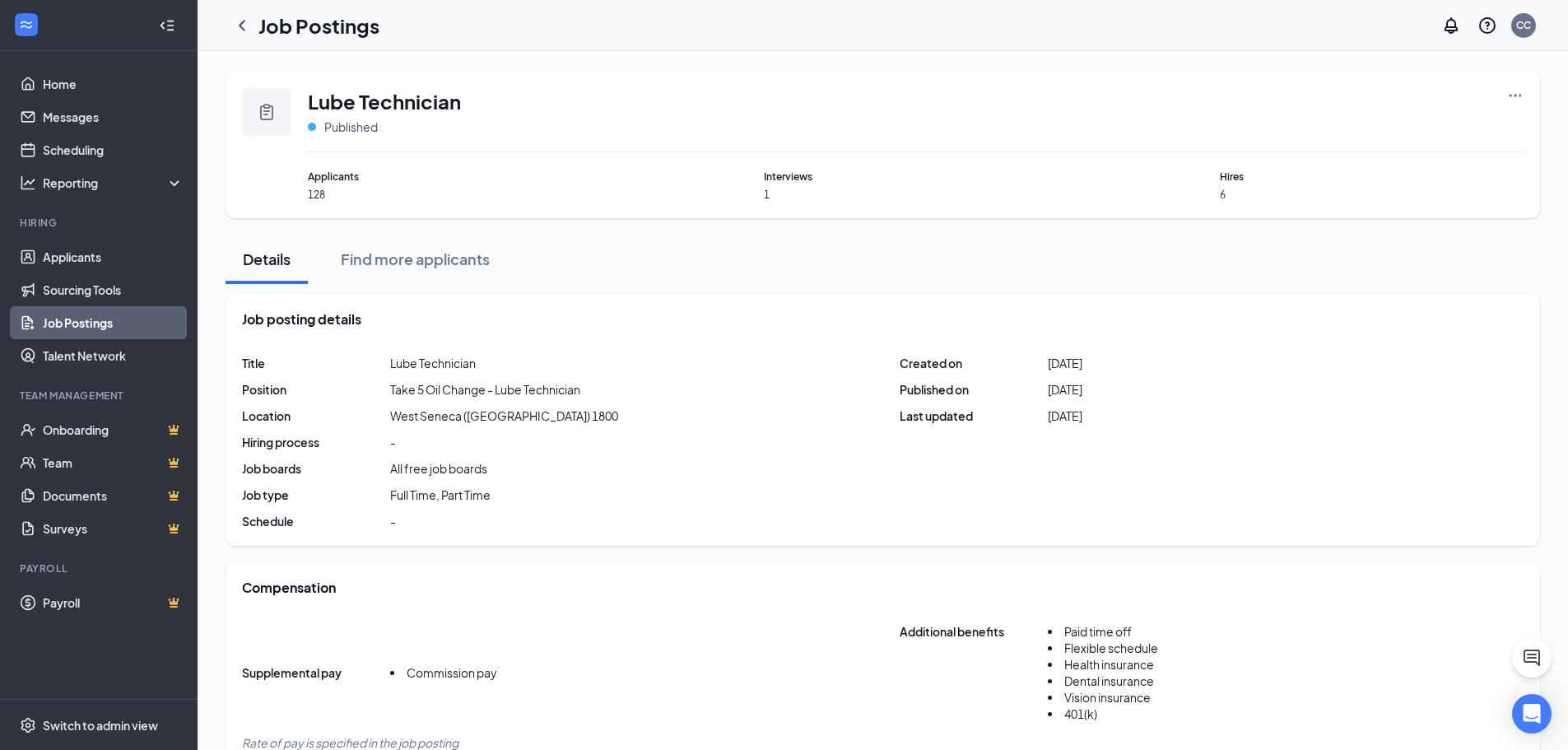
drag, startPoint x: 766, startPoint y: 362, endPoint x: 758, endPoint y: 363, distance: 8.1
click at [758, 363] on div "Title Lube Technician Position Take 5 Oil Change - Lube Technician Location [GE…" at bounding box center [882, 441] width 1282 height 174
click at [240, 27] on icon "ChevronLeft" at bounding box center [242, 25] width 20 height 20
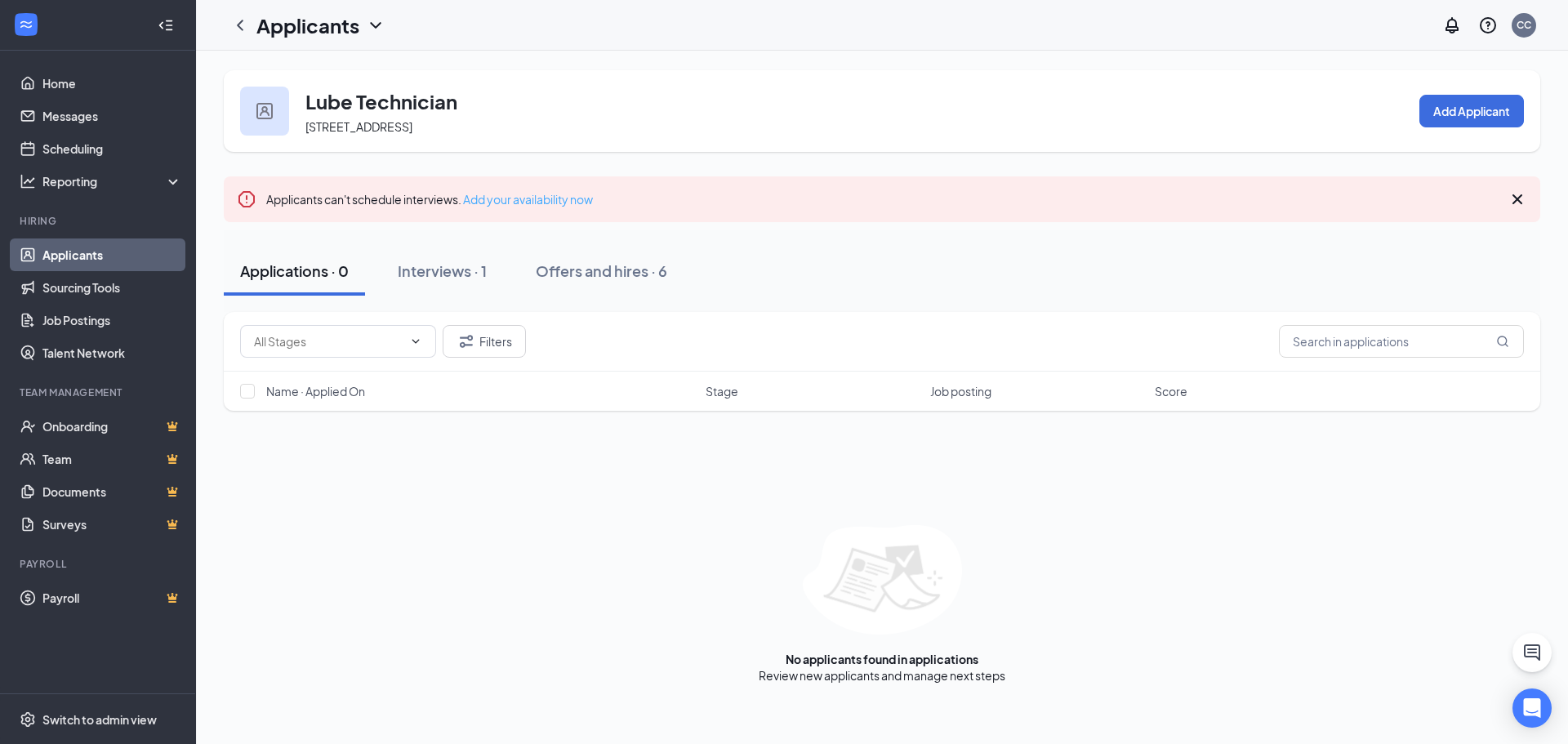
click at [553, 197] on link "Add your availability now" at bounding box center [528, 199] width 130 height 15
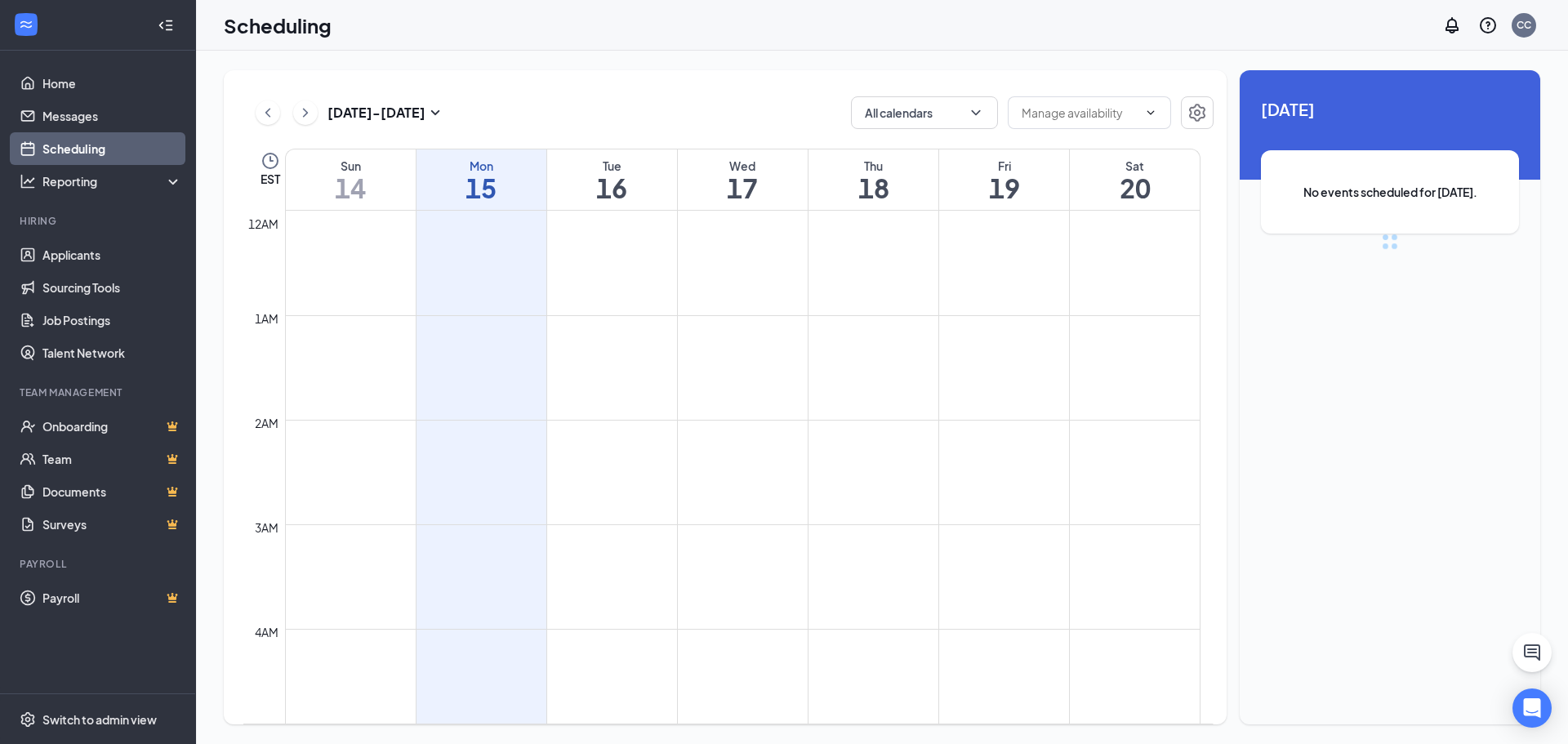
scroll to position [803, 0]
